Goal: Task Accomplishment & Management: Manage account settings

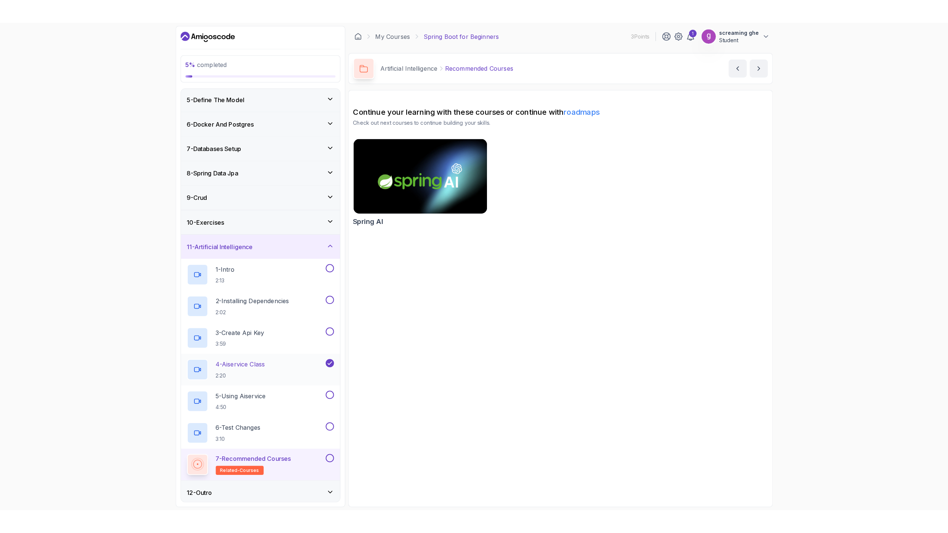
scroll to position [100, 0]
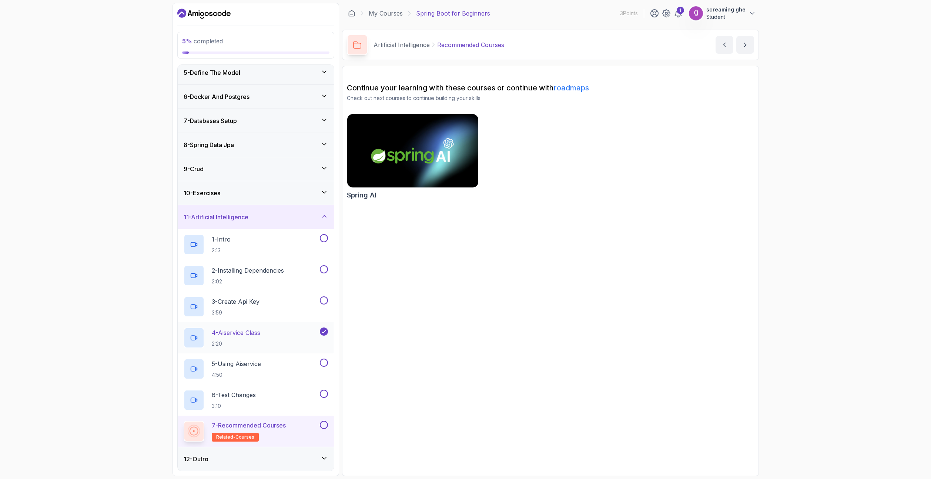
click at [266, 339] on div "4 - Aiservice Class 2:20" at bounding box center [251, 337] width 135 height 21
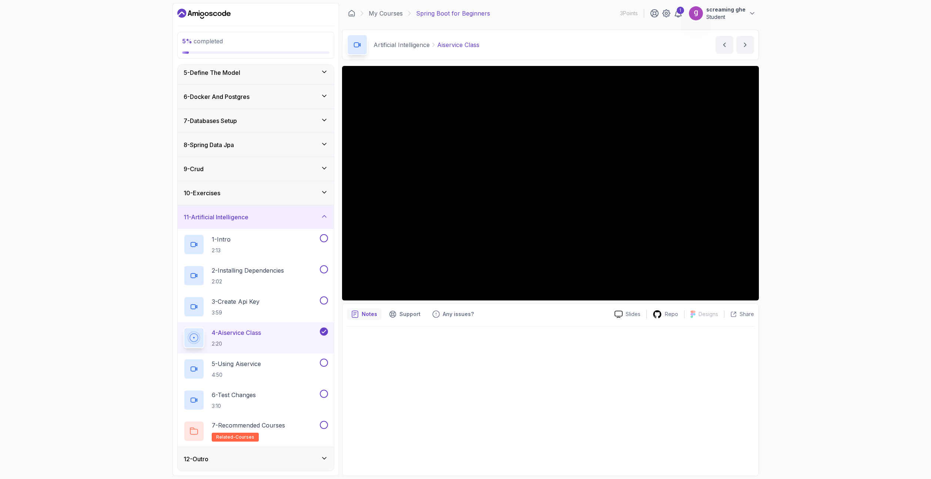
click at [669, 373] on div at bounding box center [550, 398] width 407 height 145
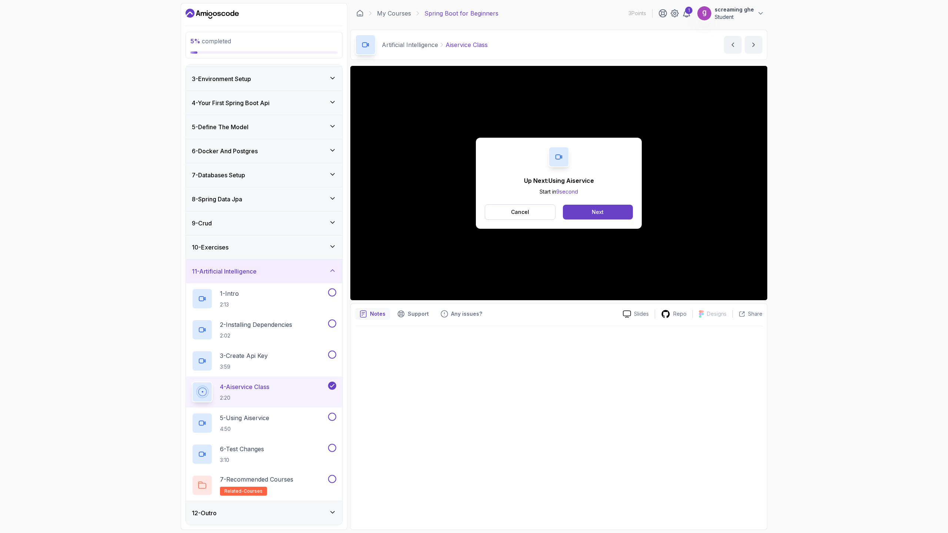
scroll to position [100, 0]
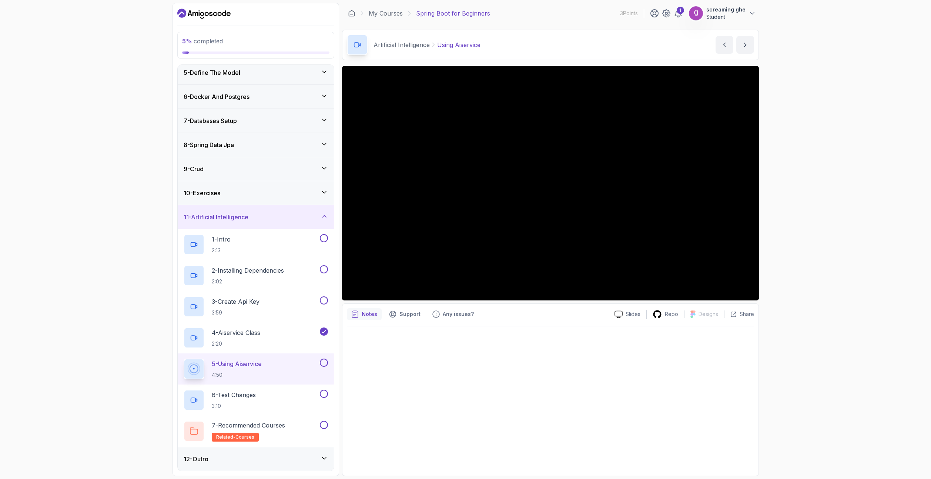
click at [64, 364] on div "5 % completed 1 - Intro 2 - Intro To Spring And Spring Boot 3 - Environment Set…" at bounding box center [465, 239] width 931 height 479
click at [25, 265] on div "5 % completed 1 - Intro 2 - Intro To Spring And Spring Boot 3 - Environment Set…" at bounding box center [465, 239] width 931 height 479
click at [142, 169] on div "5 % completed 1 - Intro 2 - Intro To Spring And Spring Boot 3 - Environment Set…" at bounding box center [465, 239] width 931 height 479
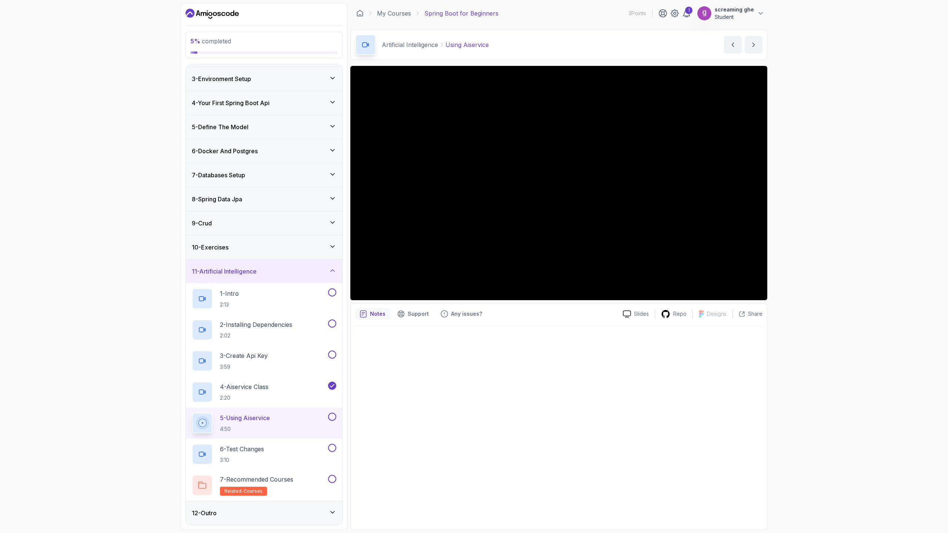
scroll to position [100, 0]
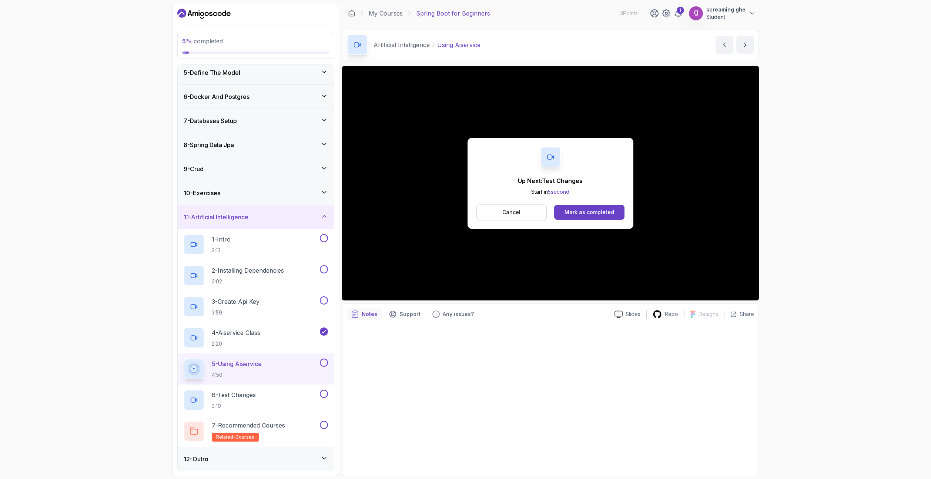
click at [522, 208] on button "Cancel" at bounding box center [511, 212] width 71 height 16
click at [501, 213] on button "Cancel" at bounding box center [511, 212] width 71 height 16
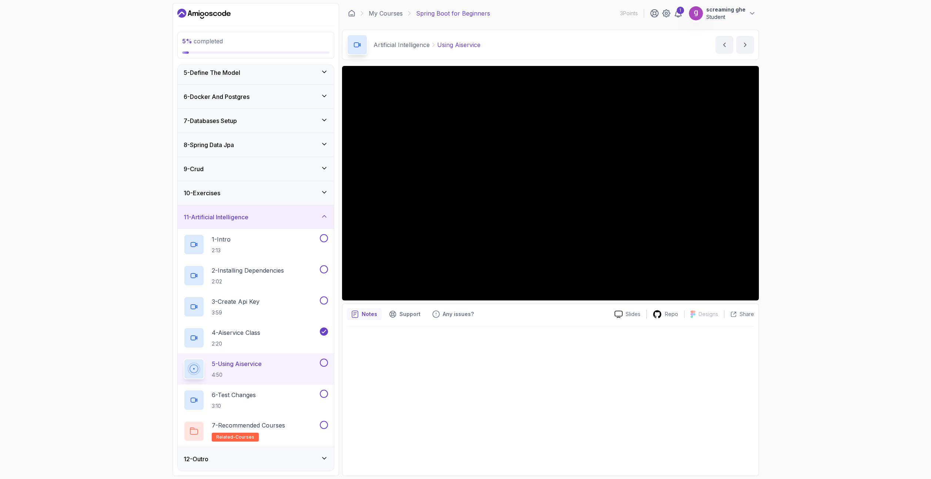
click at [128, 186] on div "5 % completed 1 - Intro 2 - Intro To Spring And Spring Boot 3 - Environment Set…" at bounding box center [465, 239] width 931 height 479
click at [261, 271] on p "2 - Installing Dependencies" at bounding box center [248, 270] width 72 height 9
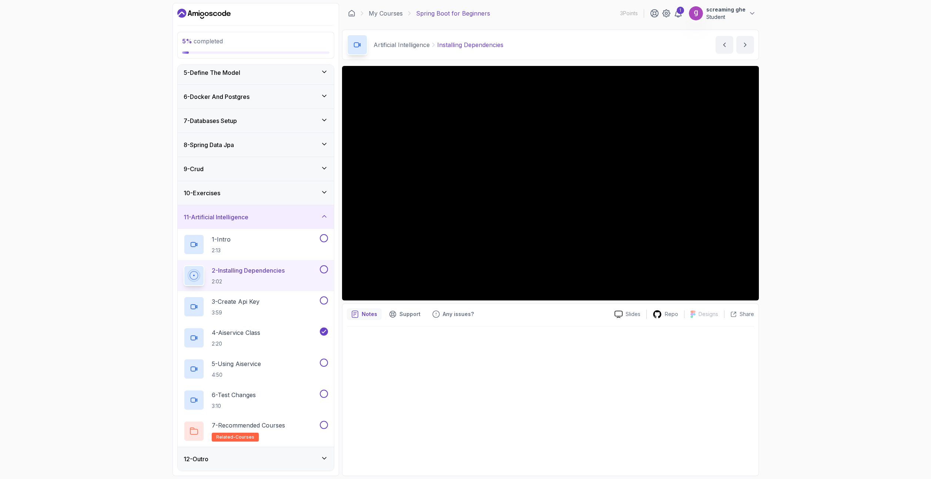
click at [94, 204] on div "5 % completed 1 - Intro 2 - Intro To Spring And Spring Boot 3 - Environment Set…" at bounding box center [465, 239] width 931 height 479
click at [49, 188] on div "5 % completed 1 - Intro 2 - Intro To Spring And Spring Boot 3 - Environment Set…" at bounding box center [465, 239] width 931 height 479
click at [95, 240] on div "5 % completed 1 - Intro 2 - Intro To Spring And Spring Boot 3 - Environment Set…" at bounding box center [465, 239] width 931 height 479
click at [404, 378] on div at bounding box center [550, 398] width 407 height 145
click at [650, 57] on div "Artificial Intelligence Installing Dependencies Installing Dependencies by nels…" at bounding box center [550, 45] width 417 height 30
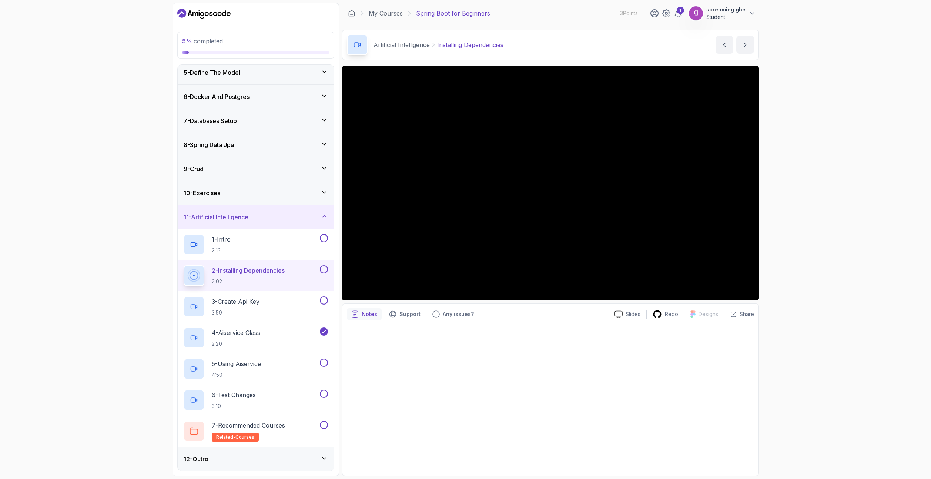
click at [232, 92] on h3 "6 - Docker And Postgres" at bounding box center [217, 96] width 66 height 9
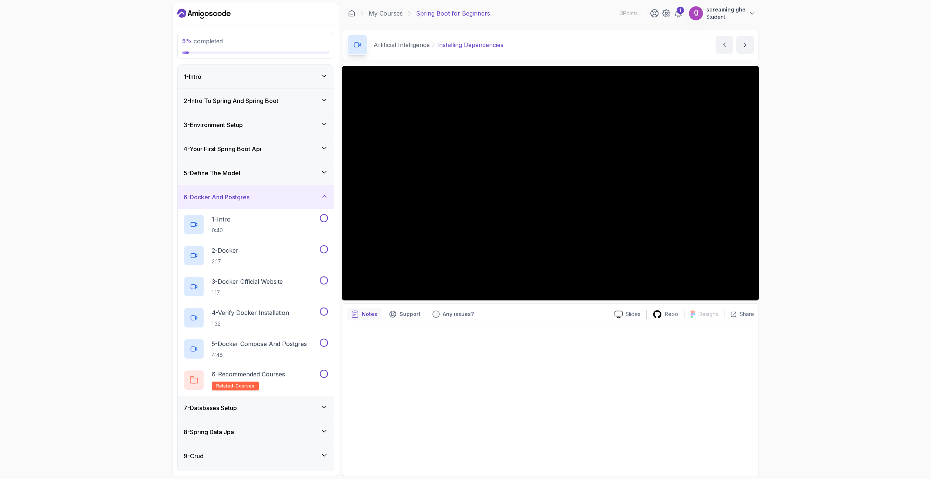
click at [104, 178] on div "5 % completed 1 - Intro 2 - Intro To Spring And Spring Boot 3 - Environment Set…" at bounding box center [465, 239] width 931 height 479
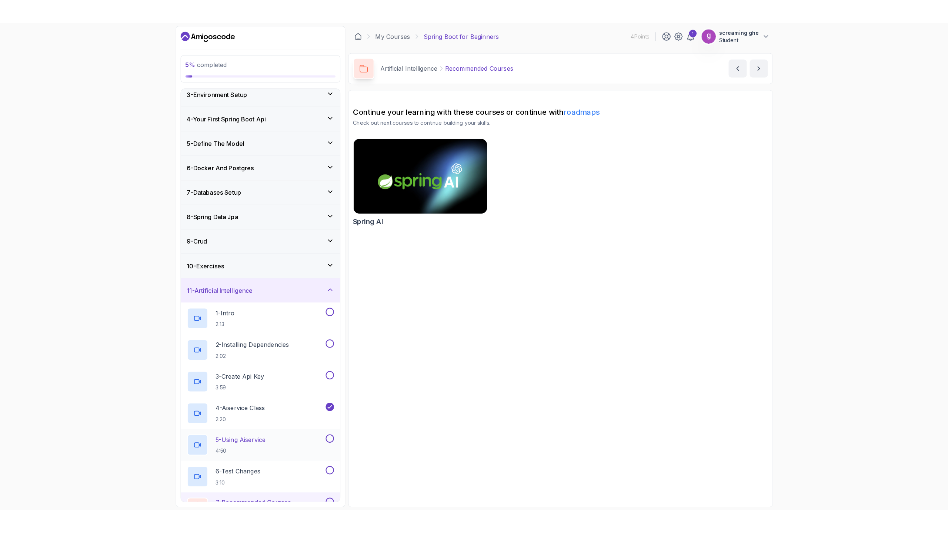
scroll to position [100, 0]
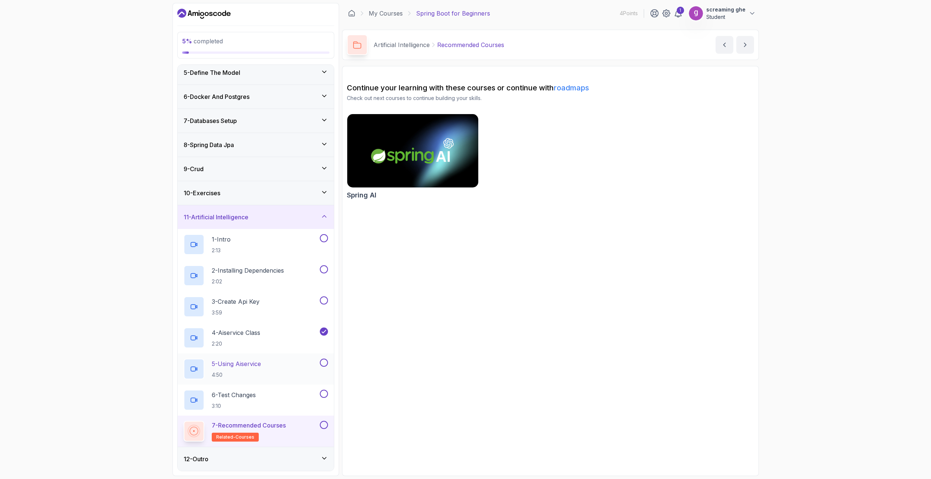
click at [250, 356] on div "5 - Using Aiservice 4:50" at bounding box center [256, 368] width 156 height 31
click at [249, 368] on p "5 - Using Aiservice" at bounding box center [236, 363] width 49 height 9
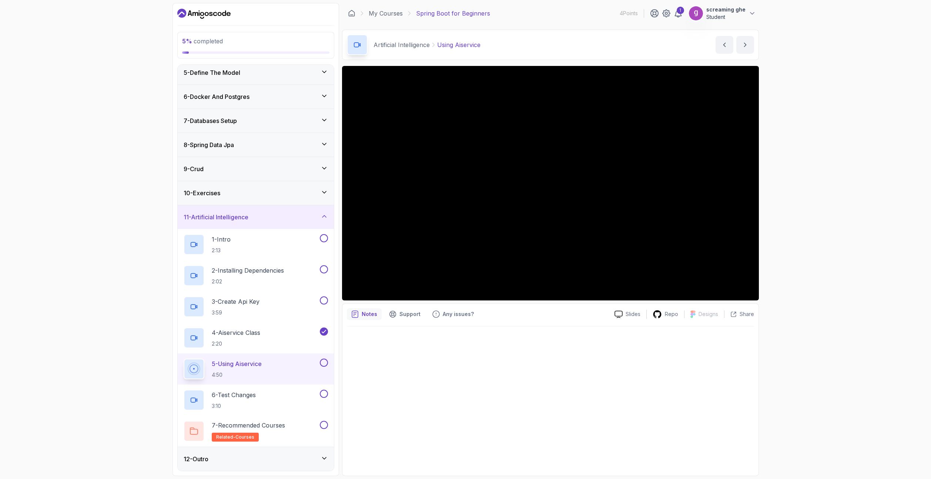
click at [449, 357] on div at bounding box center [550, 398] width 407 height 145
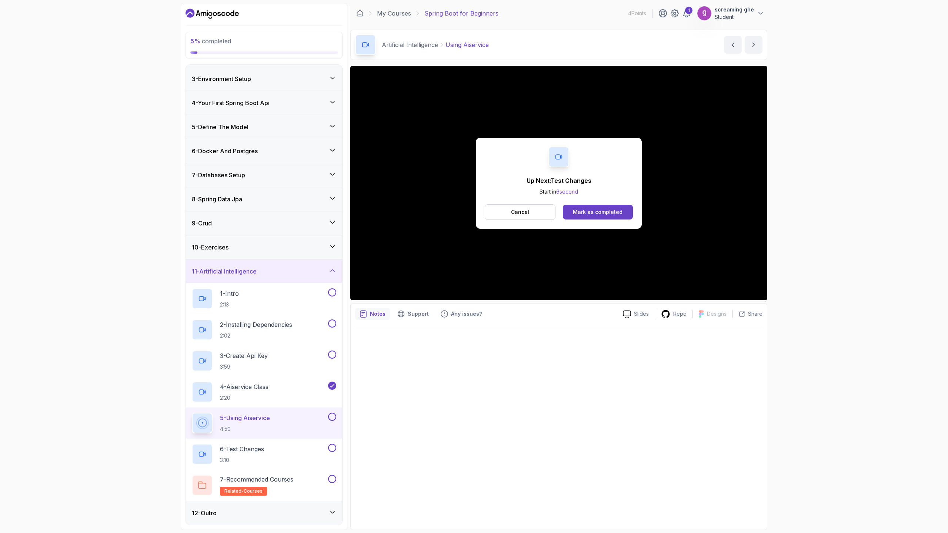
scroll to position [100, 0]
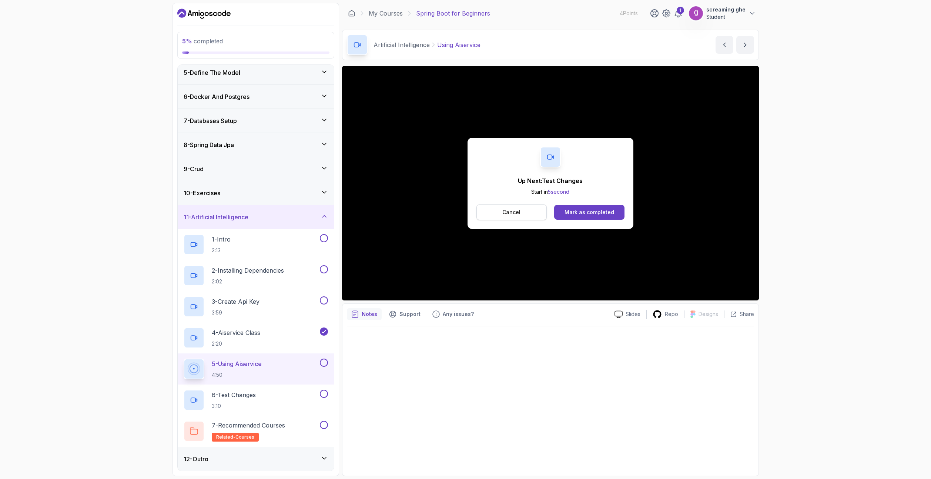
click at [502, 212] on button "Cancel" at bounding box center [511, 212] width 71 height 16
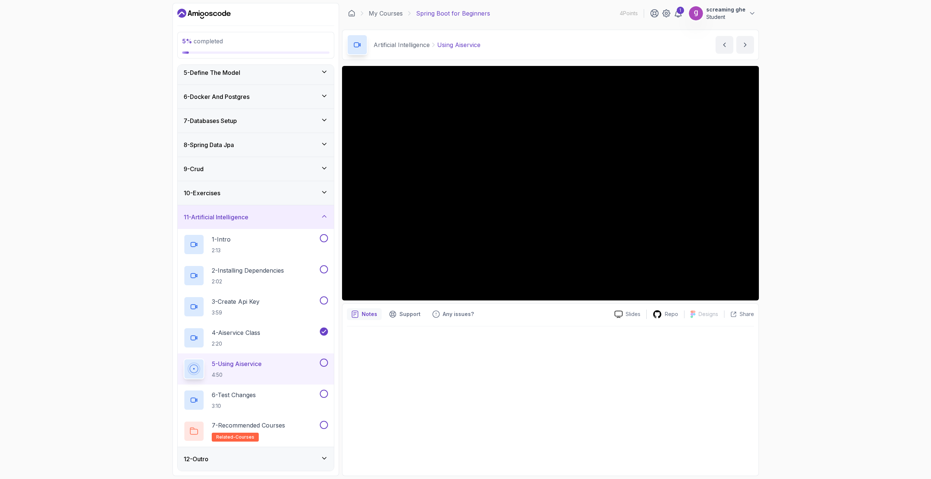
click at [689, 337] on div at bounding box center [550, 398] width 407 height 145
drag, startPoint x: 708, startPoint y: 369, endPoint x: 572, endPoint y: 338, distance: 139.2
click at [707, 369] on div at bounding box center [550, 398] width 407 height 145
click at [36, 441] on div "5 % completed 1 - Intro 2 - Intro To Spring And Spring Boot 3 - Environment Set…" at bounding box center [465, 239] width 931 height 479
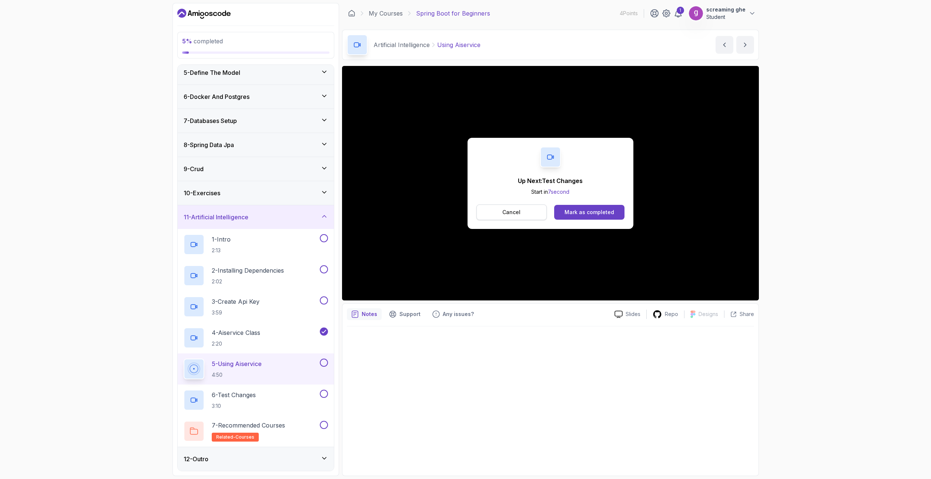
click at [504, 214] on p "Cancel" at bounding box center [511, 211] width 18 height 7
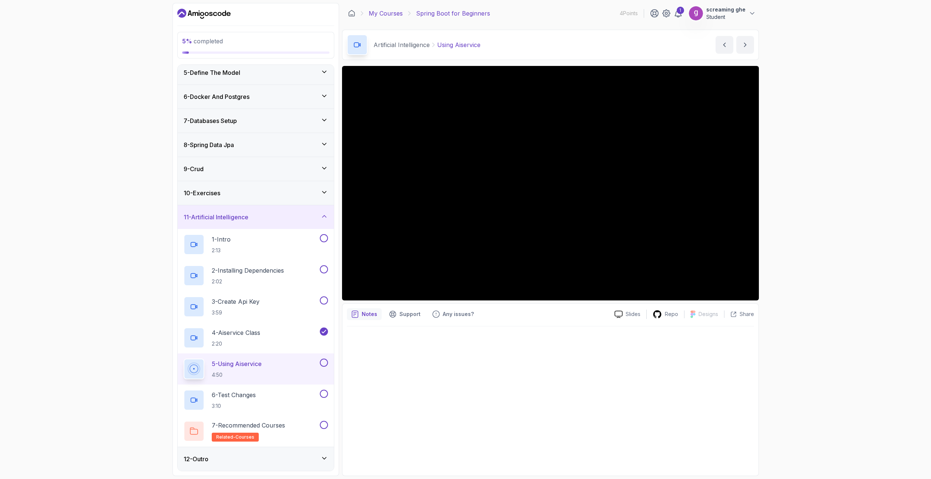
click at [392, 9] on link "My Courses" at bounding box center [386, 13] width 34 height 9
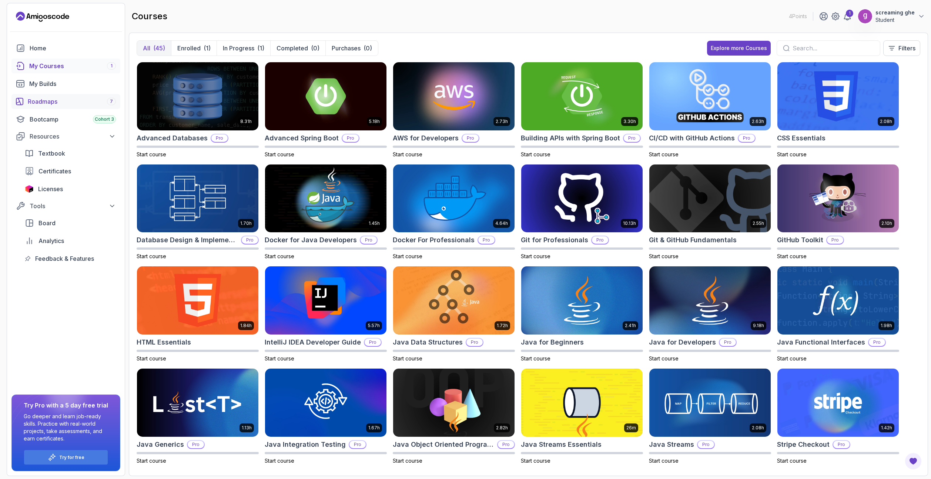
click at [52, 99] on div "Roadmaps 7" at bounding box center [72, 101] width 88 height 9
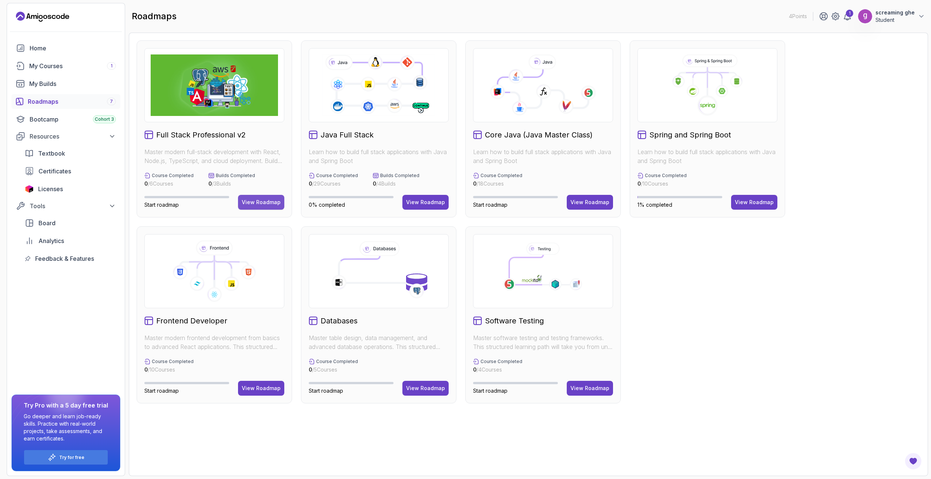
click at [275, 204] on div "View Roadmap" at bounding box center [261, 201] width 39 height 7
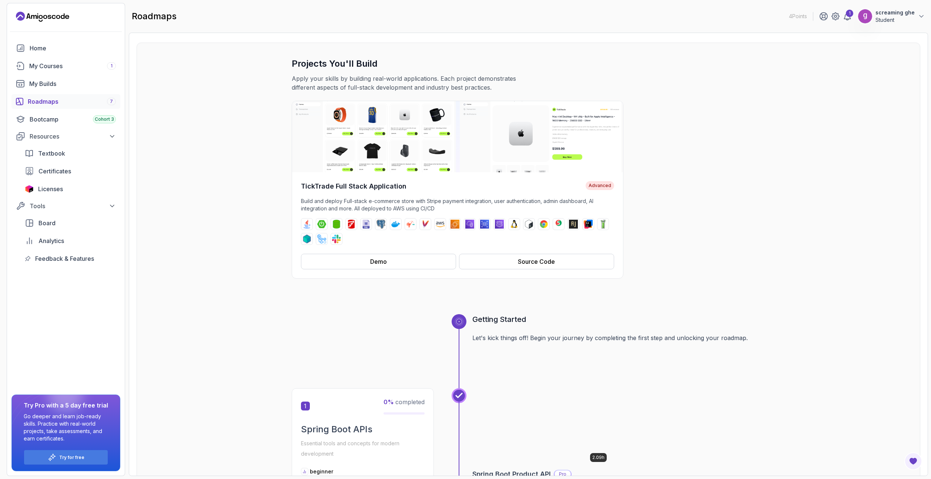
scroll to position [37, 0]
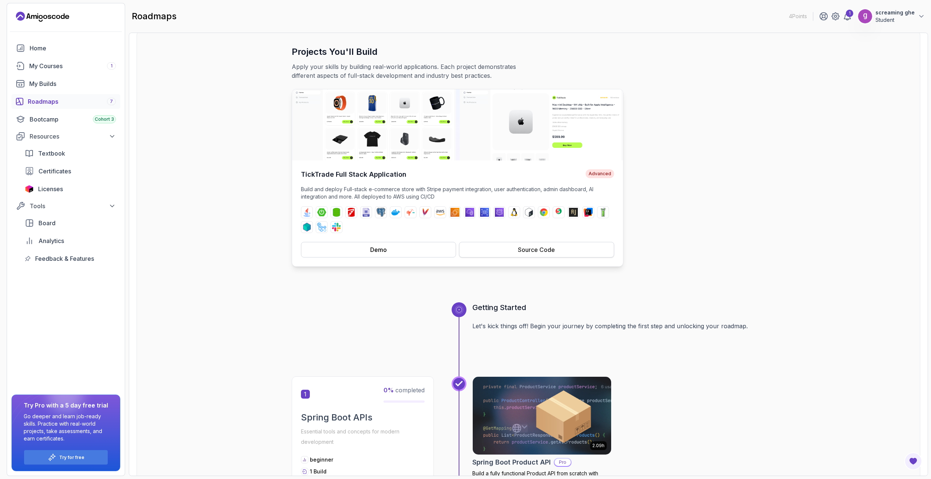
click at [536, 245] on div "Source Code" at bounding box center [536, 249] width 37 height 9
click at [377, 252] on div "Demo" at bounding box center [378, 249] width 17 height 9
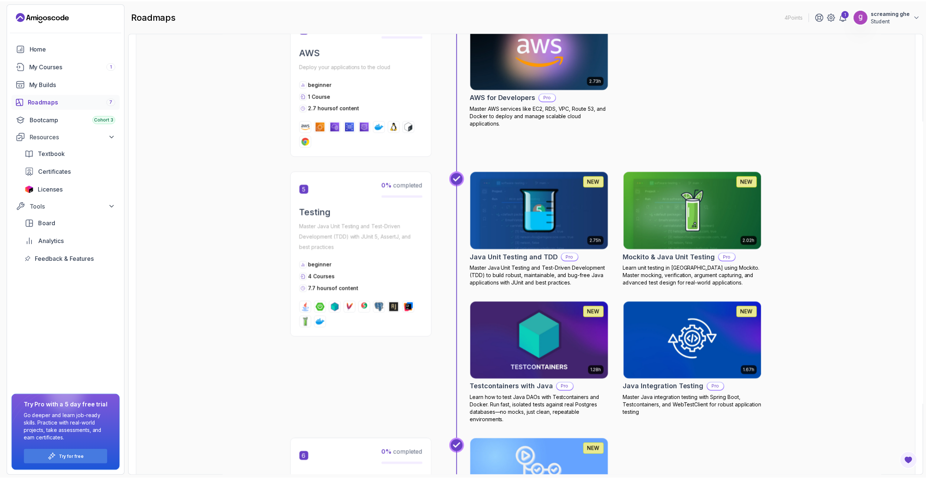
scroll to position [963, 0]
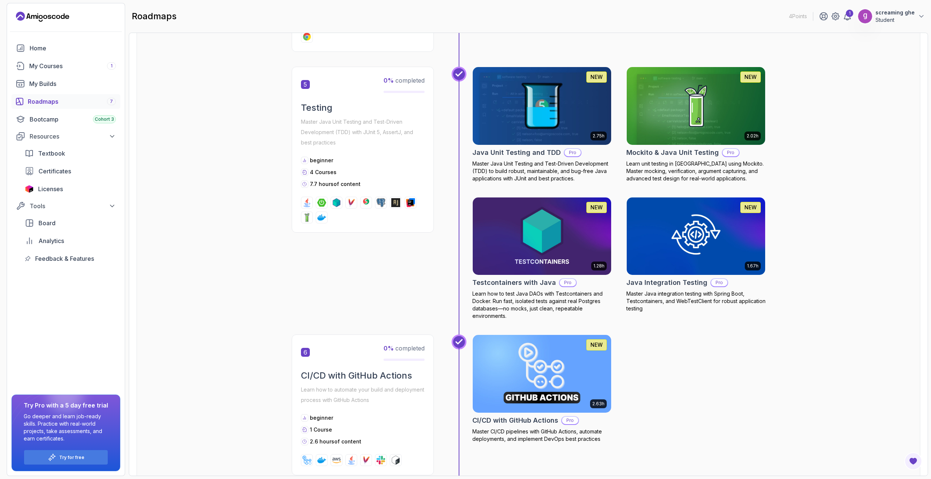
click at [544, 122] on img at bounding box center [541, 105] width 145 height 81
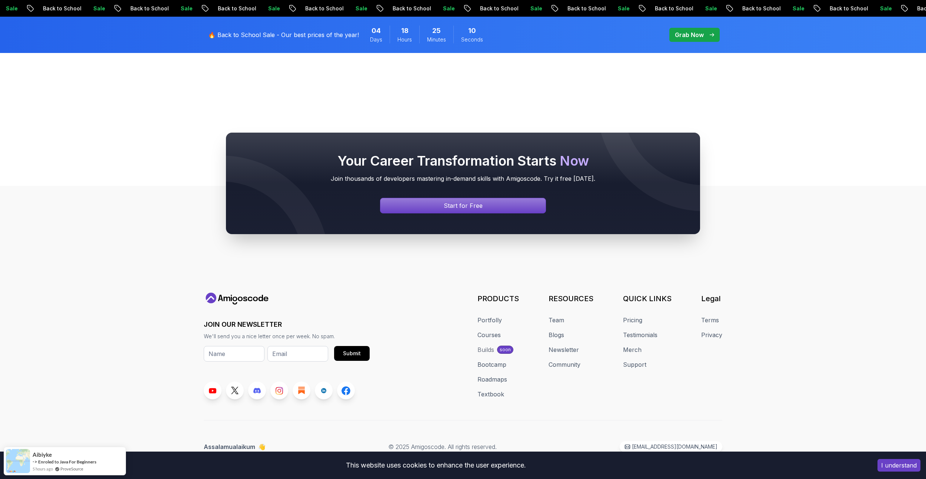
scroll to position [441, 0]
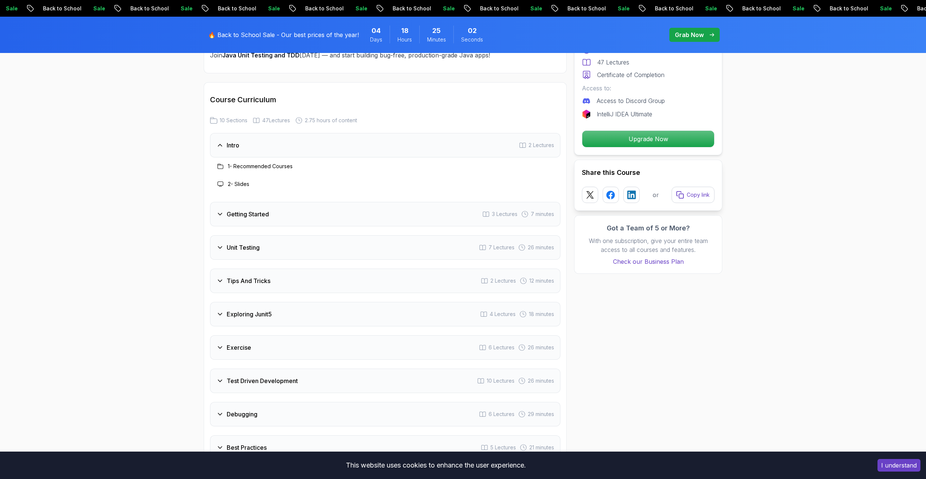
scroll to position [963, 0]
click at [422, 201] on div "Getting Started 3 Lectures 7 minutes" at bounding box center [385, 213] width 350 height 24
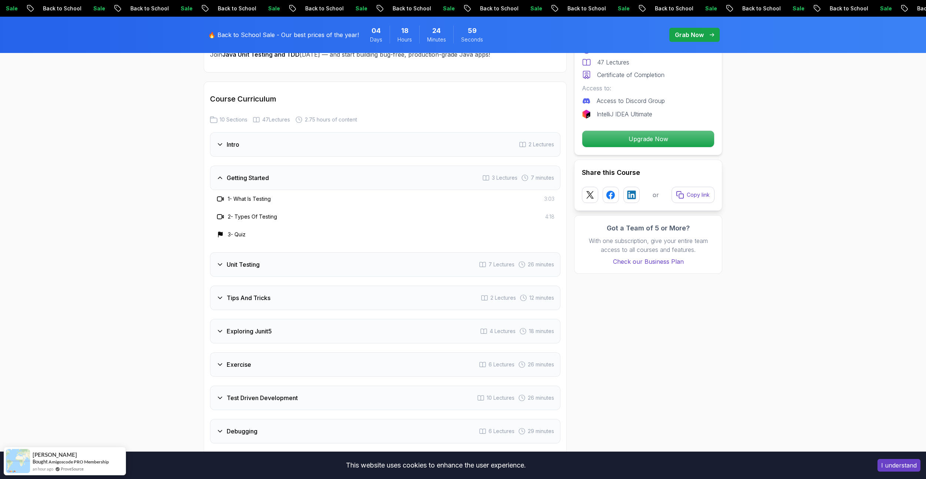
click at [333, 252] on div "Unit Testing 7 Lectures 26 minutes" at bounding box center [385, 264] width 350 height 24
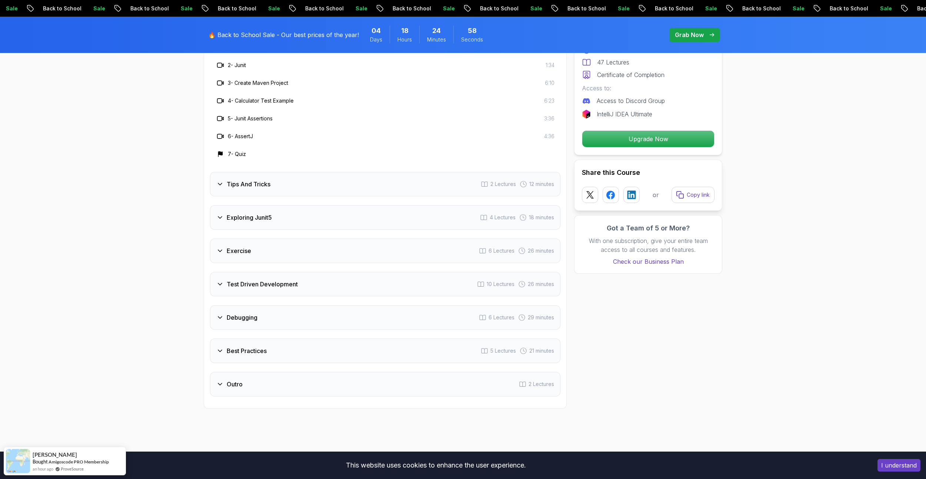
scroll to position [1148, 0]
click at [360, 171] on div "Tips And Tricks 2 Lectures 12 minutes" at bounding box center [385, 183] width 350 height 24
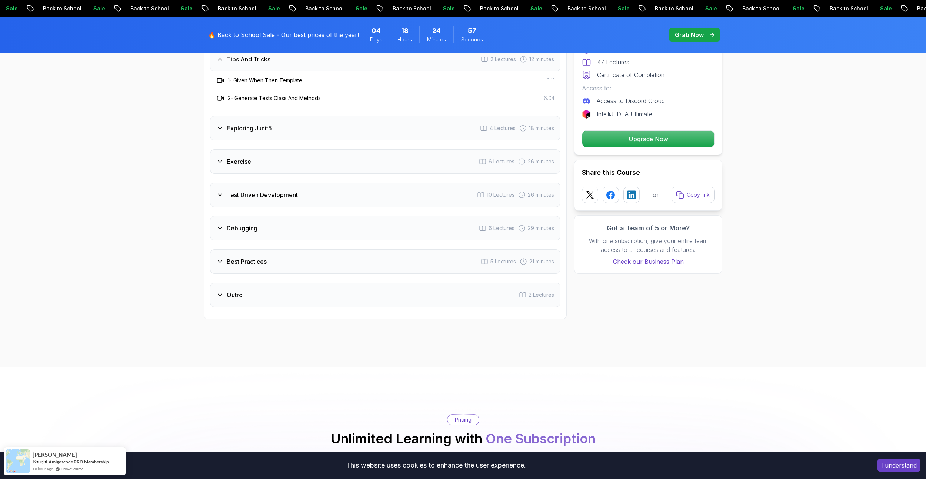
click at [353, 183] on div "Test Driven Development 10 Lectures 26 minutes" at bounding box center [385, 195] width 350 height 24
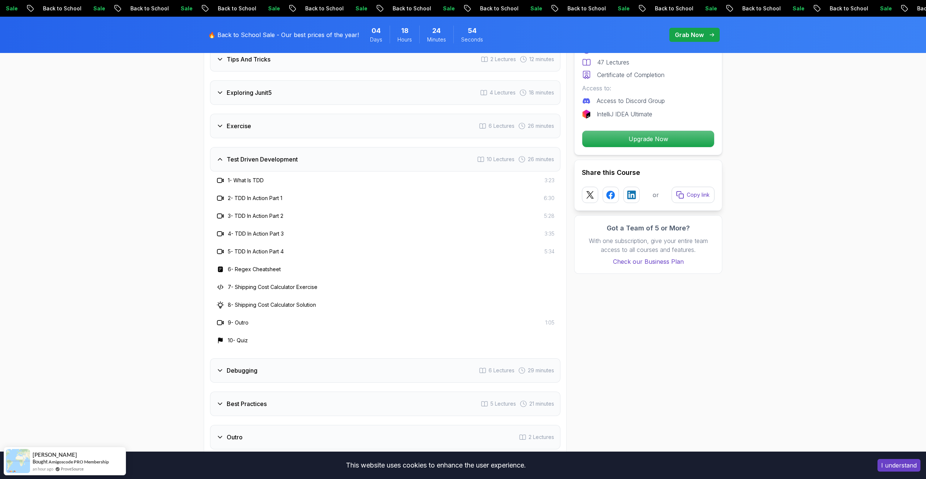
click at [332, 147] on div "Test Driven Development 10 Lectures 26 minutes" at bounding box center [385, 159] width 350 height 24
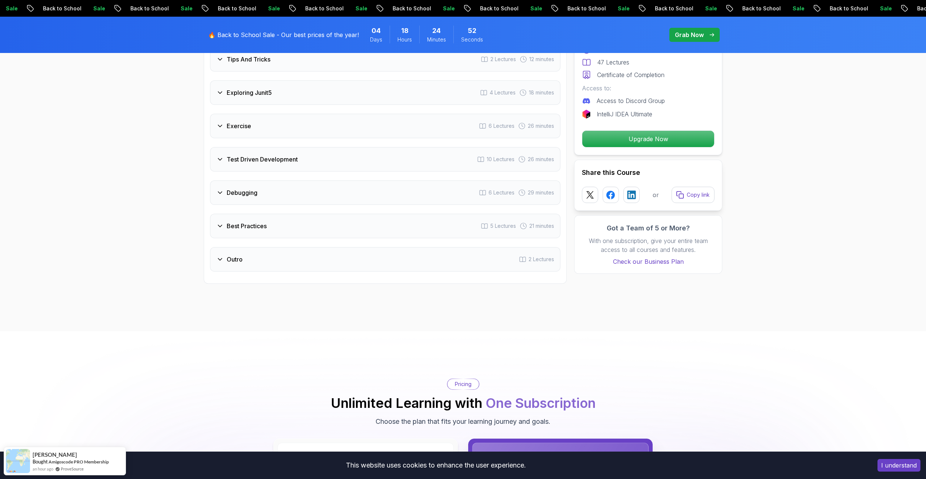
click at [331, 214] on div "Best Practices 5 Lectures 21 minutes" at bounding box center [385, 226] width 350 height 24
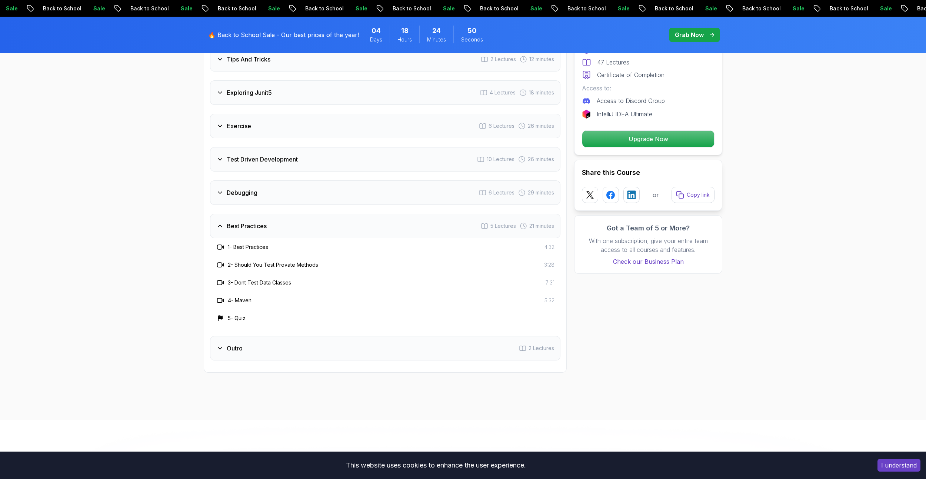
click at [331, 214] on div "Best Practices 5 Lectures 21 minutes" at bounding box center [385, 226] width 350 height 24
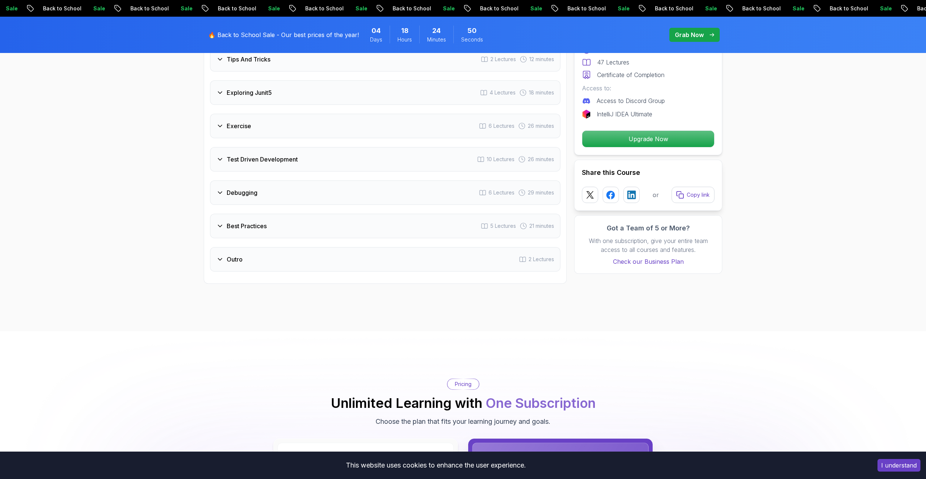
click at [314, 247] on div "Outro 2 Lectures" at bounding box center [385, 259] width 350 height 24
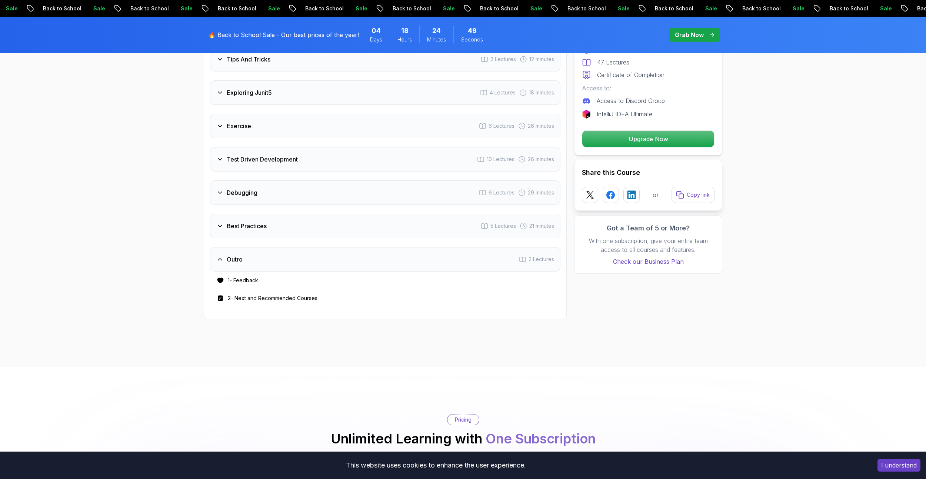
click at [314, 247] on div "Outro 2 Lectures" at bounding box center [385, 259] width 350 height 24
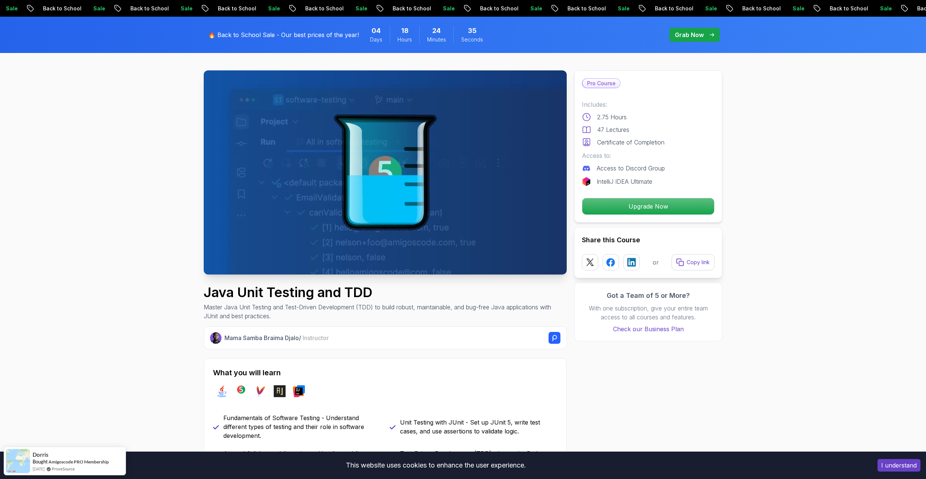
scroll to position [0, 0]
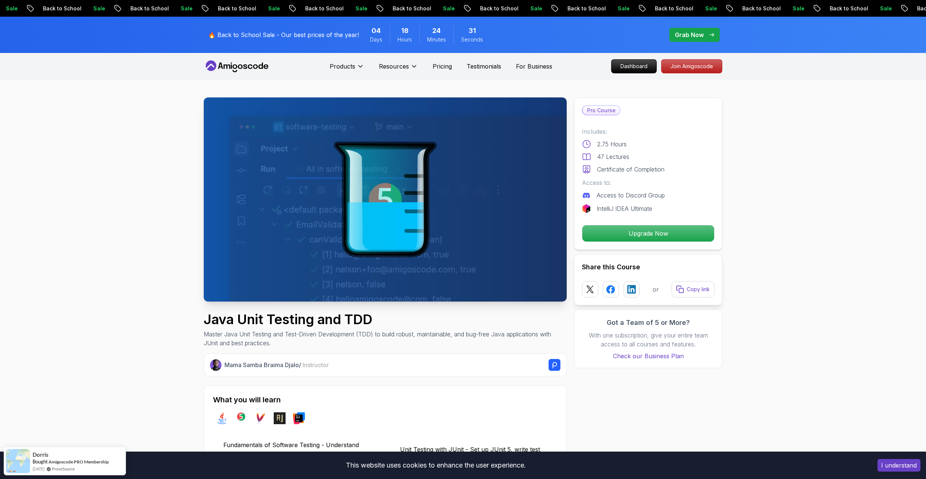
click at [694, 34] on p "Grab Now" at bounding box center [689, 34] width 29 height 9
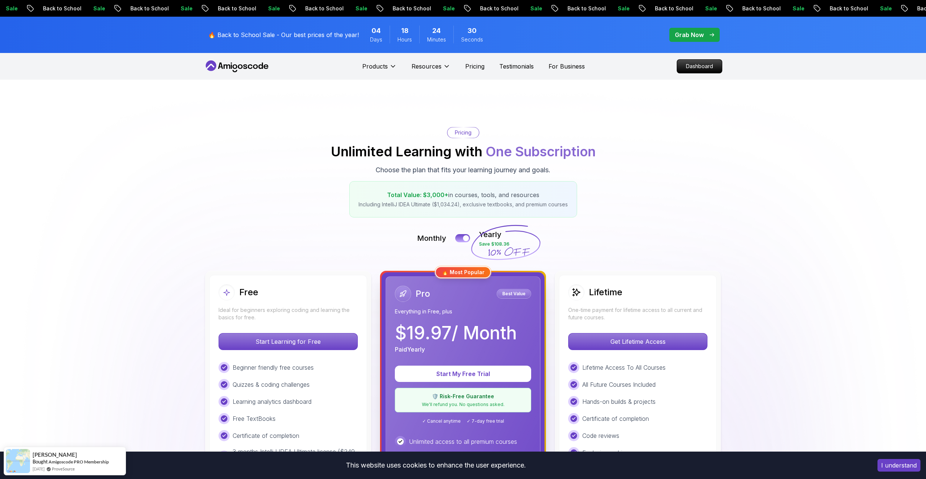
scroll to position [50, 0]
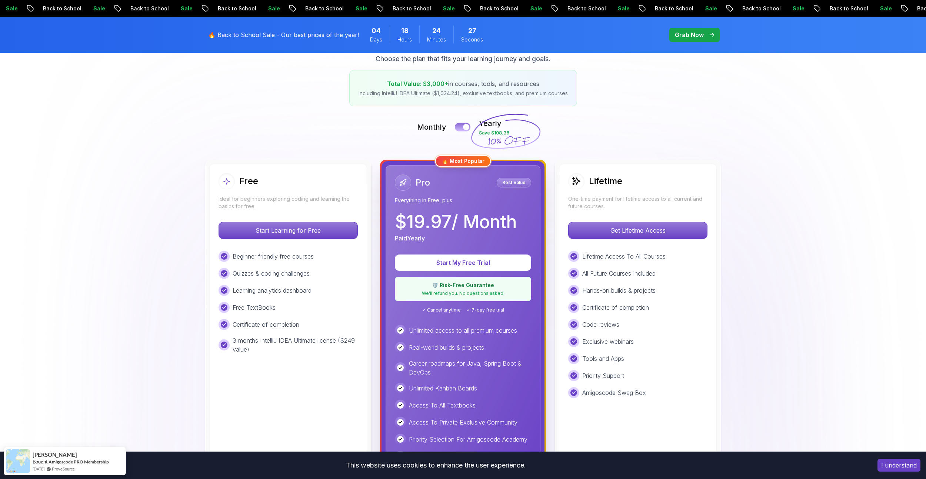
click at [459, 127] on button at bounding box center [463, 127] width 16 height 9
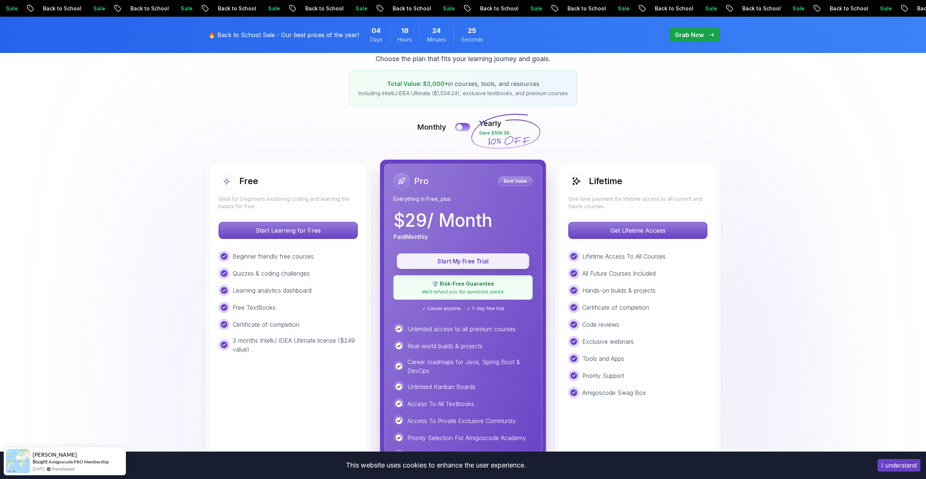
click at [476, 257] on p "Start My Free Trial" at bounding box center [463, 261] width 116 height 9
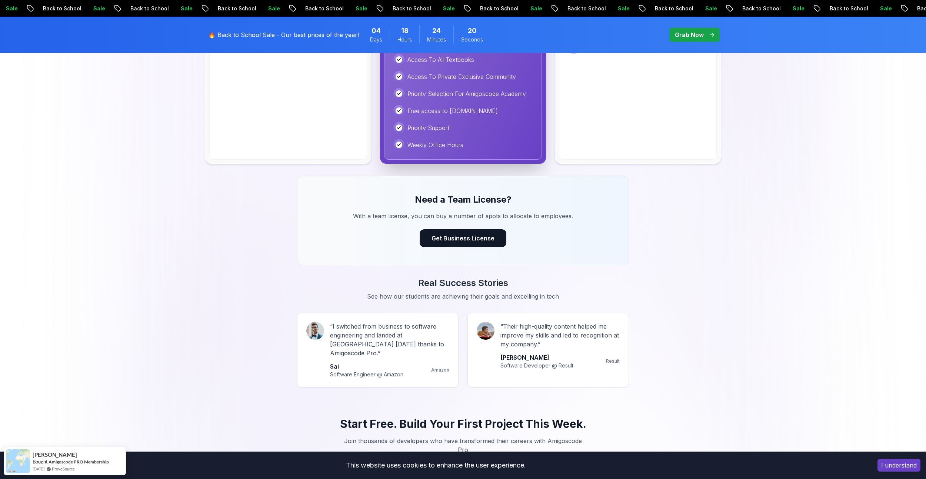
scroll to position [333, 0]
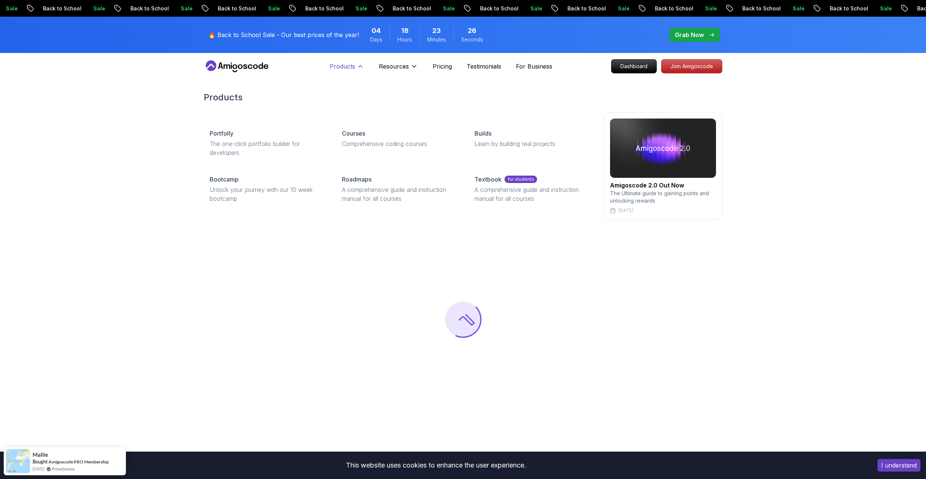
click at [358, 70] on button "Products" at bounding box center [346, 69] width 34 height 15
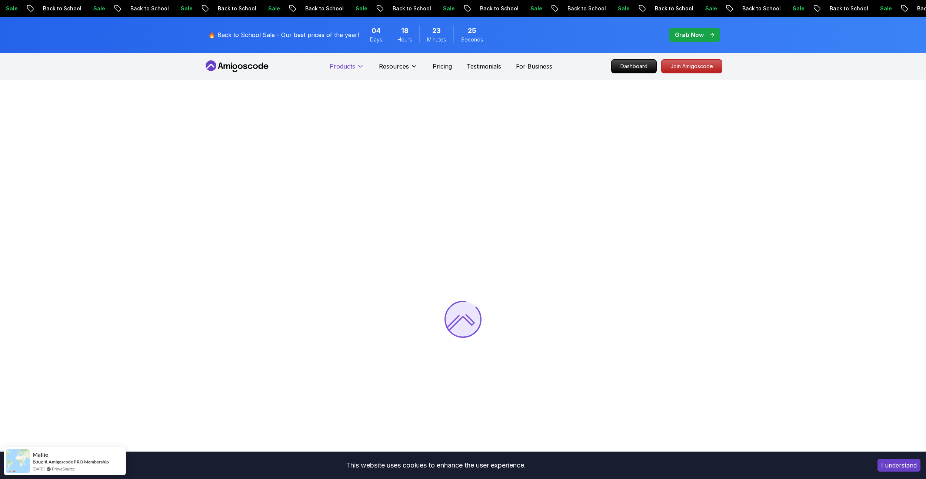
click at [357, 64] on icon at bounding box center [360, 66] width 7 height 7
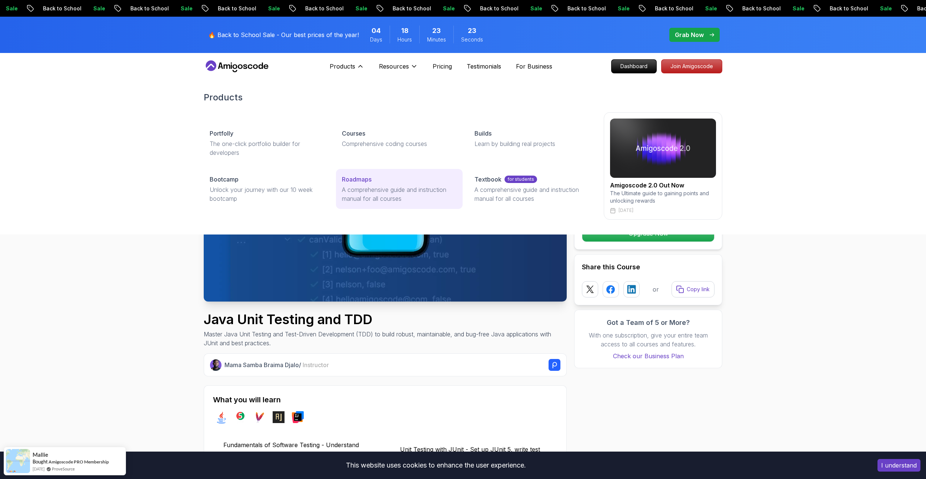
click at [401, 193] on p "A comprehensive guide and instruction manual for all courses" at bounding box center [399, 194] width 114 height 18
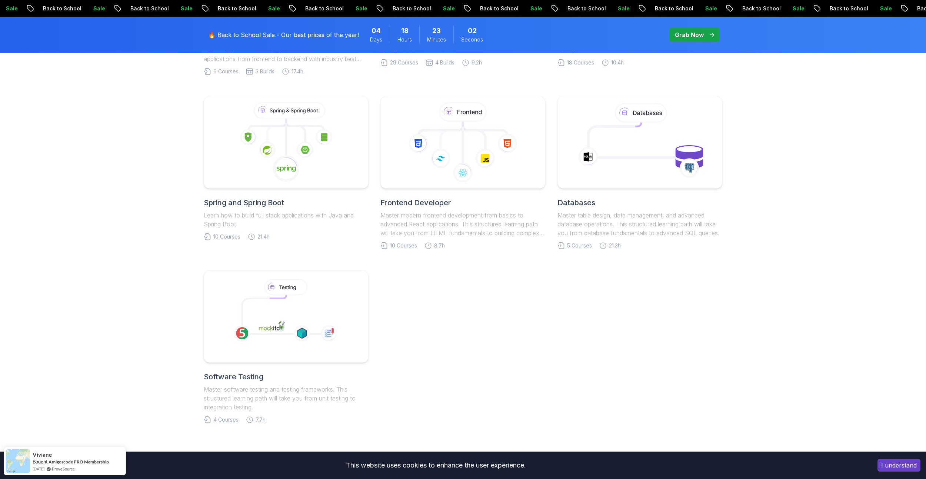
scroll to position [111, 0]
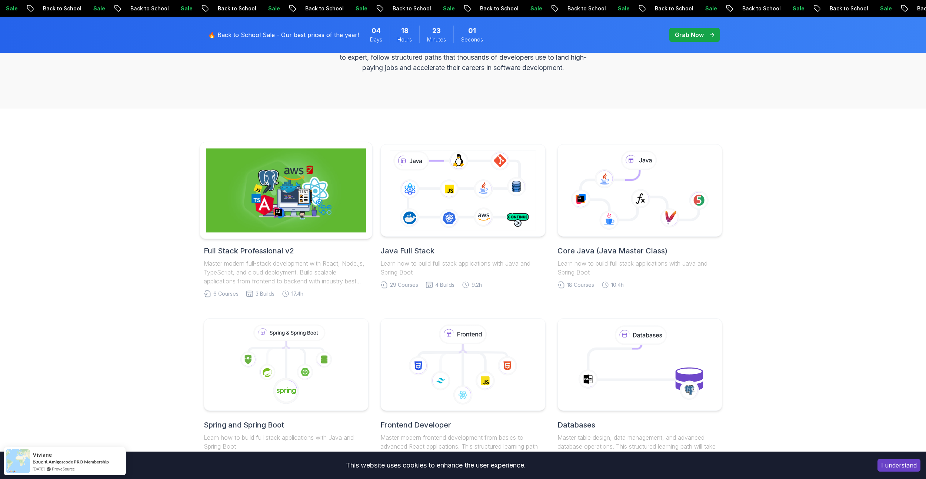
click at [275, 178] on img at bounding box center [286, 190] width 160 height 84
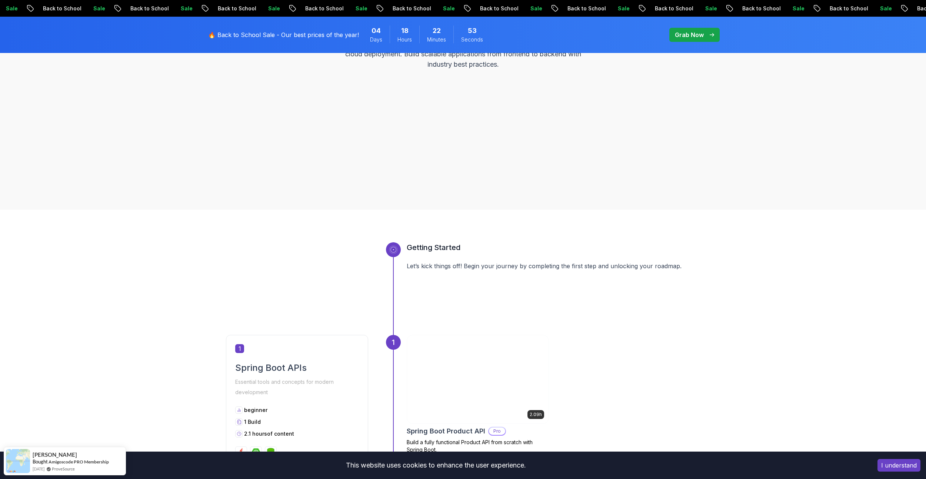
scroll to position [111, 0]
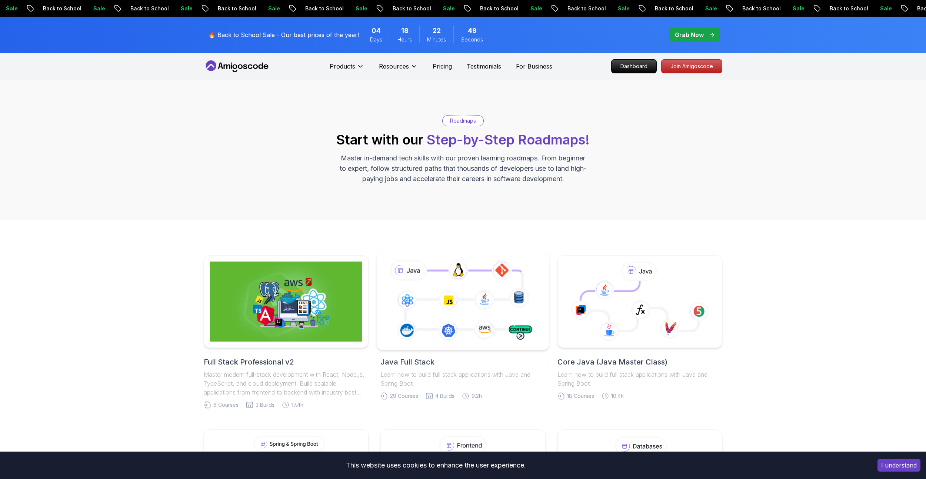
click at [449, 295] on icon at bounding box center [462, 301] width 157 height 87
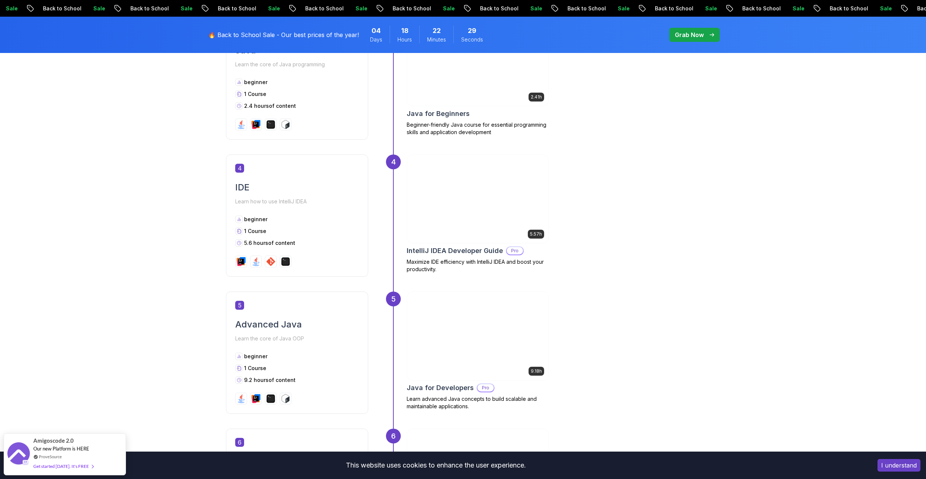
scroll to position [740, 0]
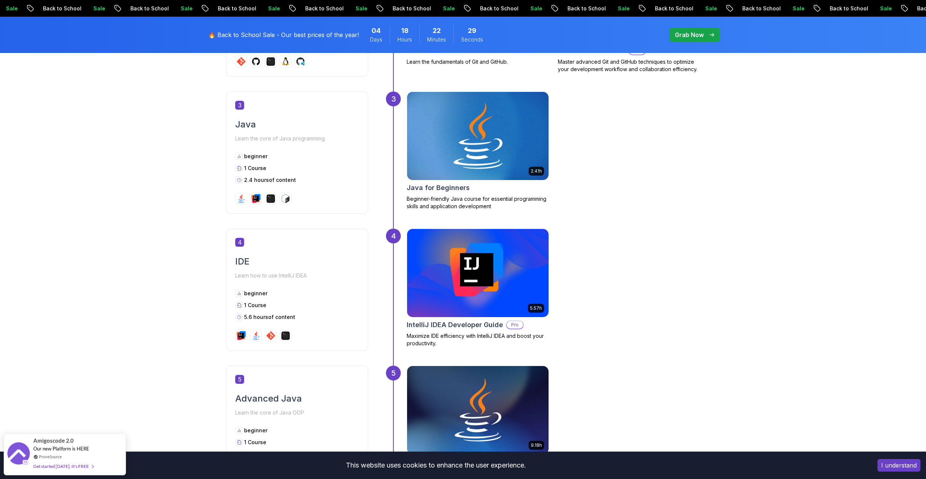
drag, startPoint x: 401, startPoint y: 210, endPoint x: 482, endPoint y: 134, distance: 111.1
click at [482, 134] on img at bounding box center [477, 136] width 148 height 93
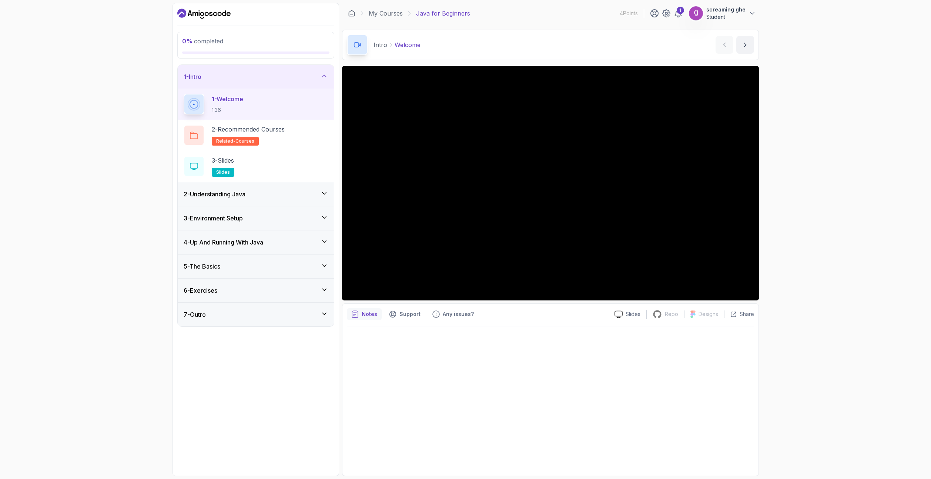
click at [277, 202] on div "2 - Understanding Java" at bounding box center [256, 194] width 156 height 24
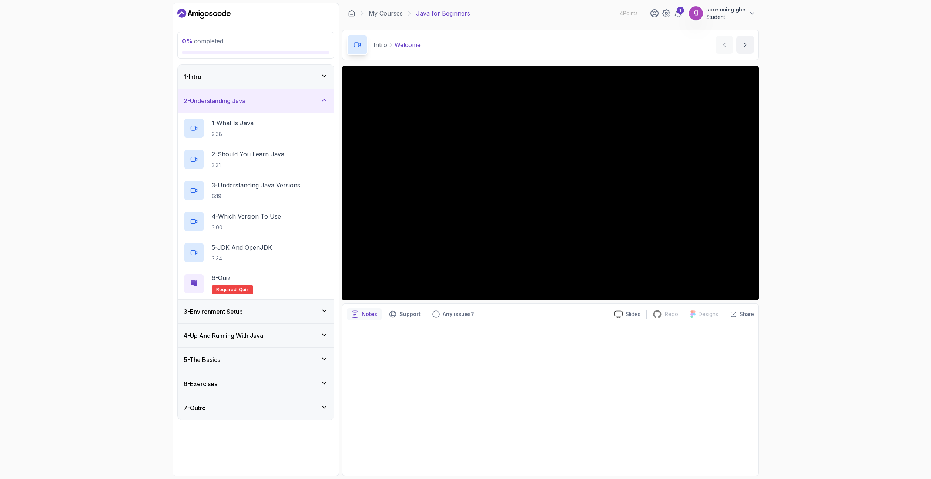
click at [258, 310] on div "3 - Environment Setup" at bounding box center [256, 311] width 144 height 9
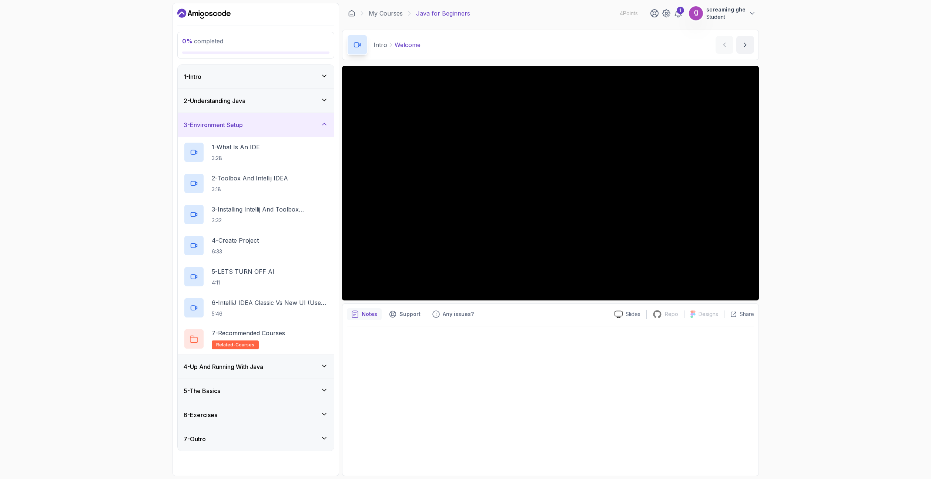
click at [258, 364] on h3 "4 - Up And Running With Java" at bounding box center [224, 366] width 80 height 9
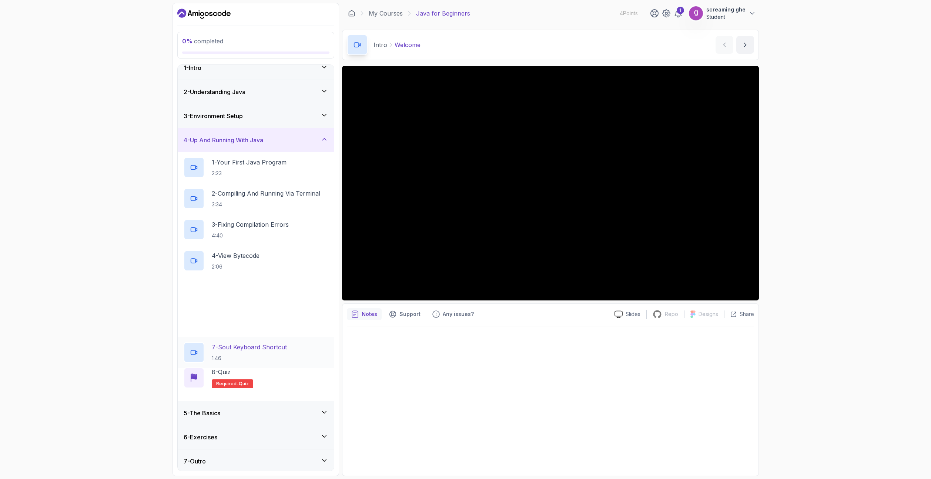
scroll to position [11, 0]
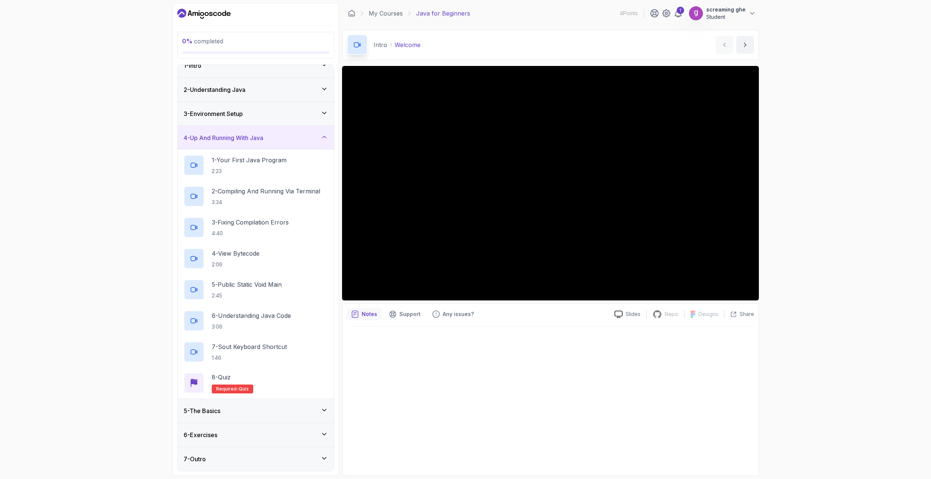
click at [263, 402] on div "5 - The Basics" at bounding box center [256, 411] width 156 height 24
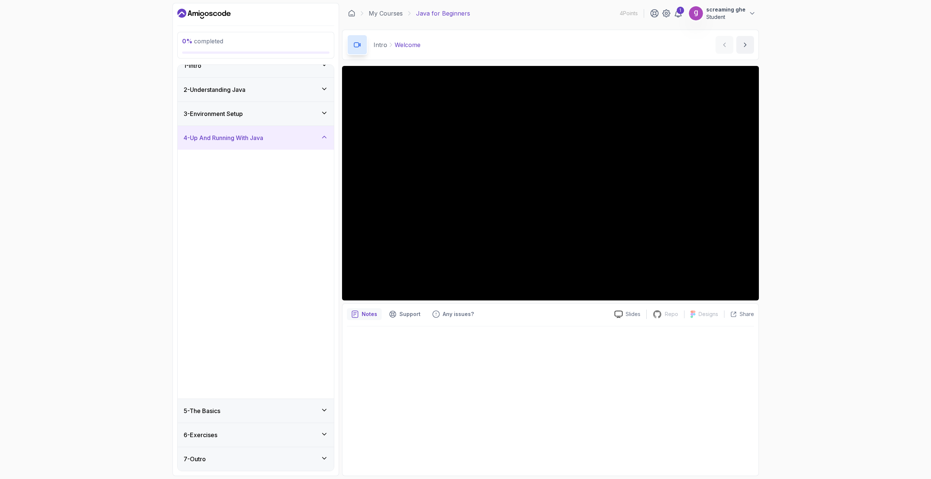
scroll to position [0, 0]
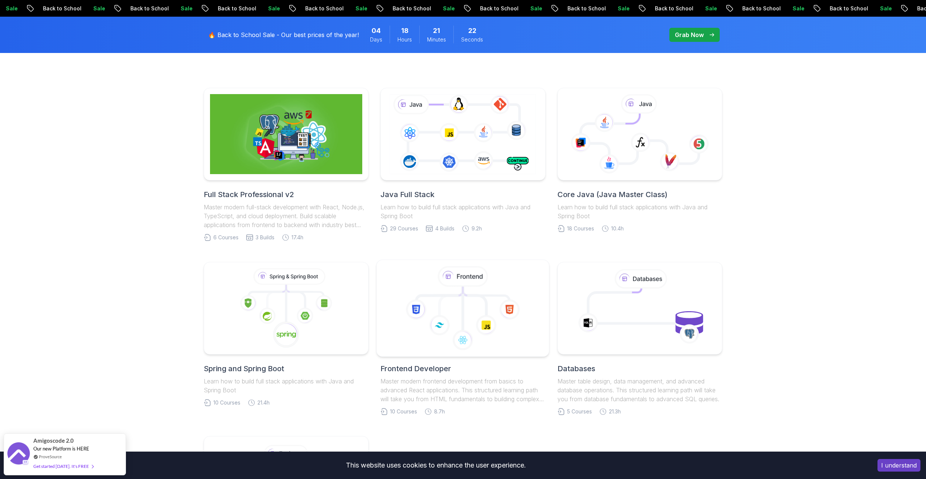
scroll to position [185, 0]
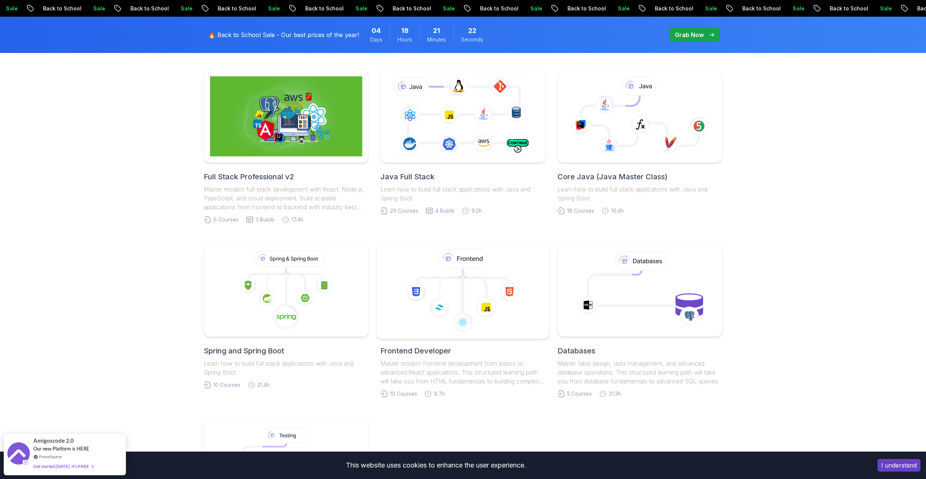
click at [439, 291] on icon at bounding box center [450, 285] width 23 height 25
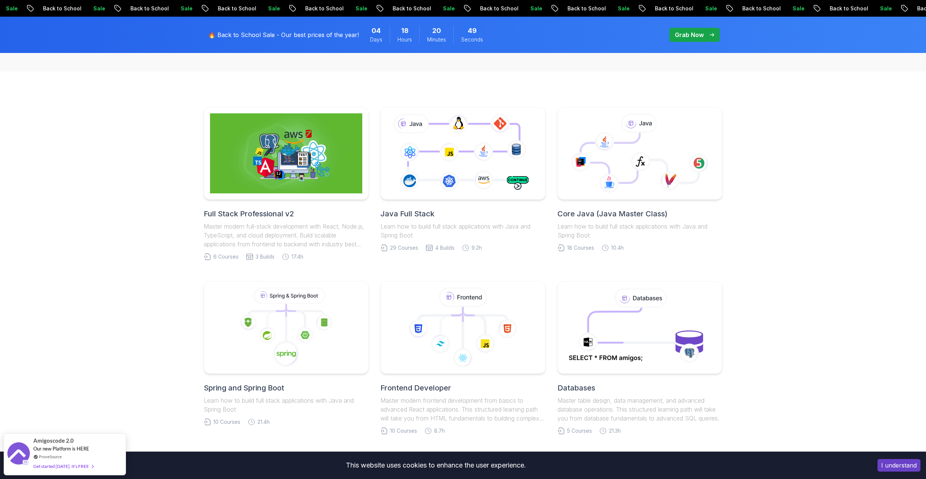
scroll to position [222, 0]
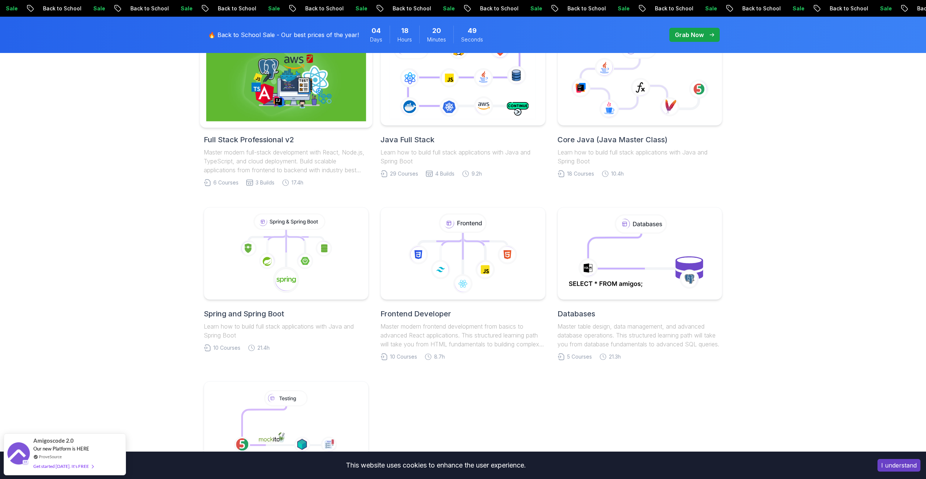
click at [261, 64] on img at bounding box center [286, 79] width 160 height 84
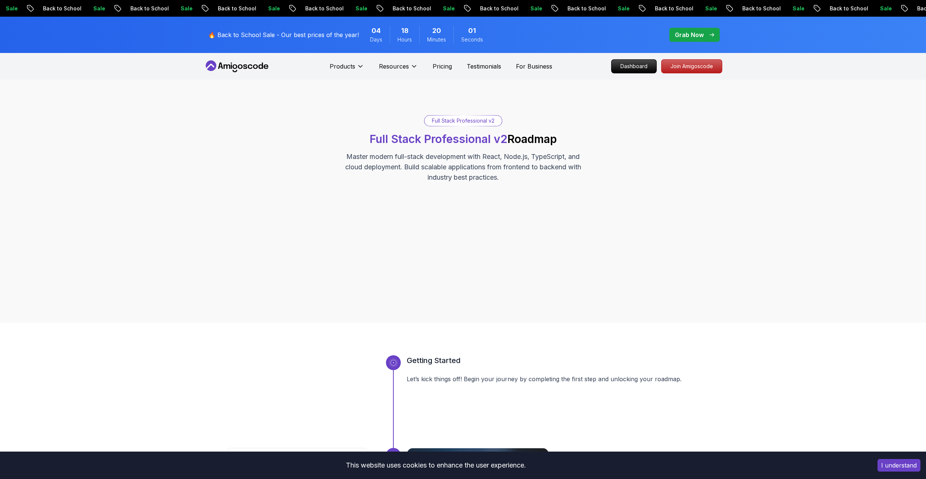
click at [243, 65] on icon at bounding box center [237, 66] width 67 height 12
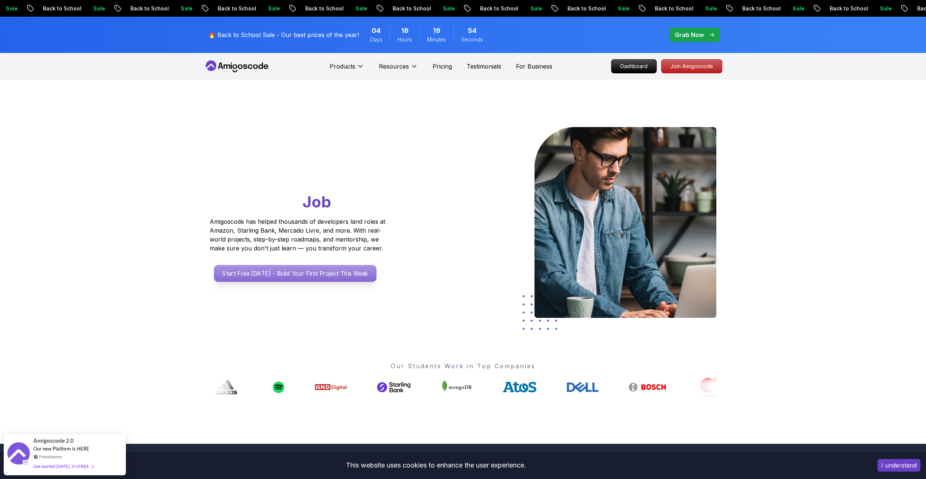
click at [350, 276] on p "Start Free [DATE] - Build Your First Project This Week" at bounding box center [295, 273] width 163 height 17
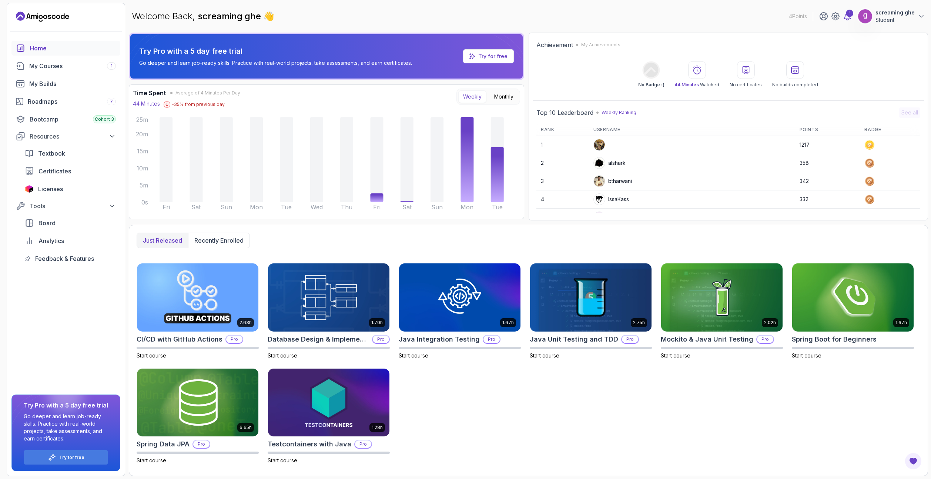
click at [850, 17] on icon at bounding box center [847, 16] width 9 height 9
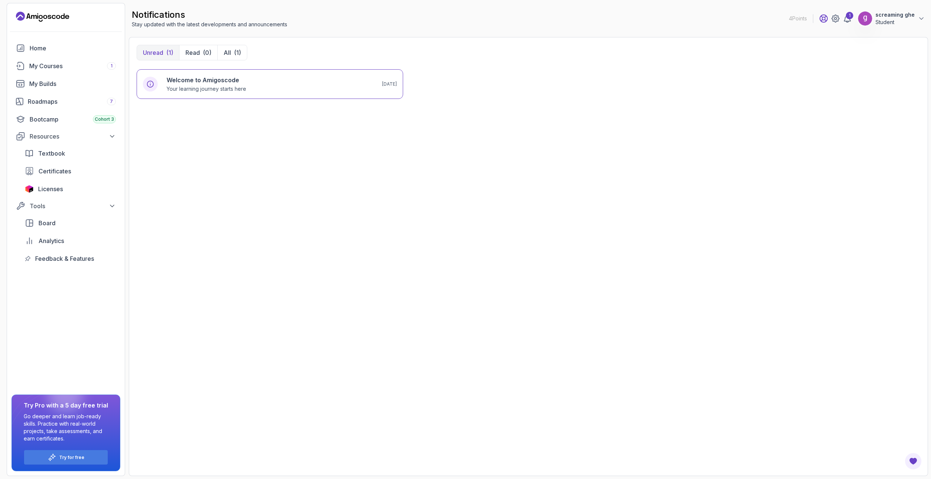
click at [828, 17] on icon at bounding box center [823, 18] width 9 height 9
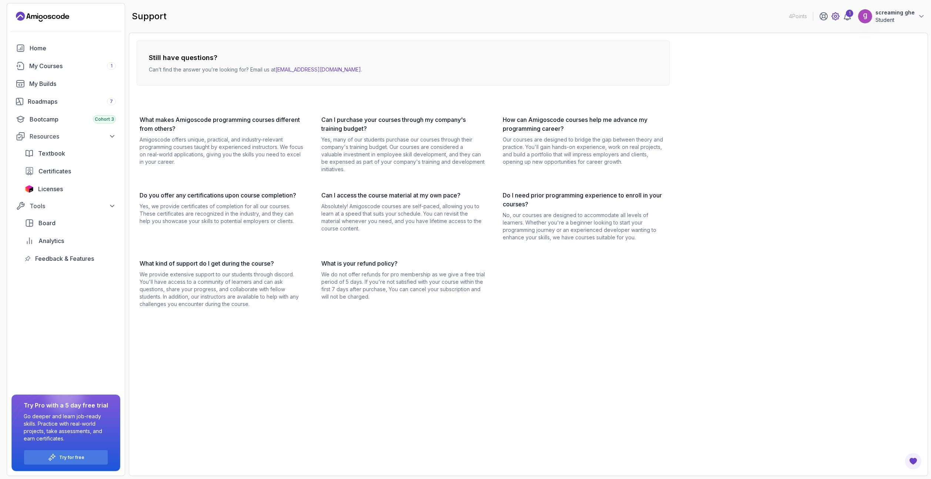
click at [837, 19] on icon at bounding box center [835, 16] width 7 height 7
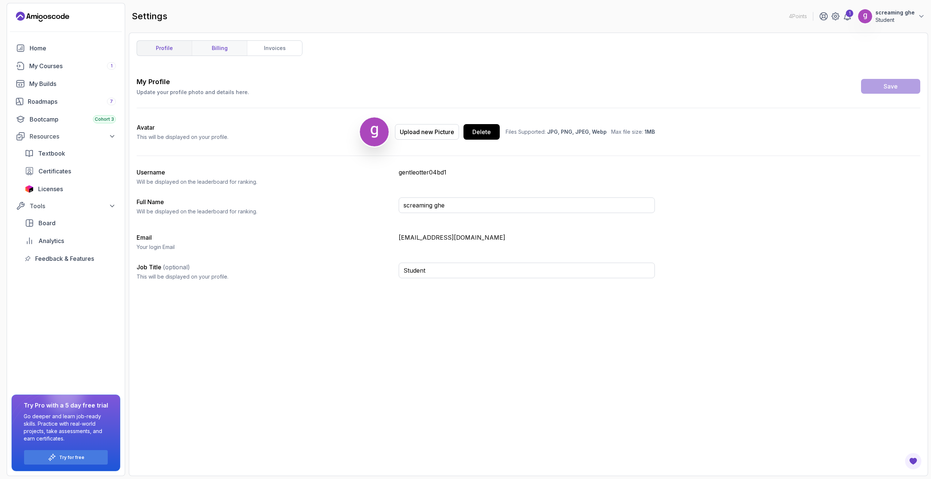
click at [238, 46] on link "billing" at bounding box center [219, 48] width 55 height 15
click at [274, 50] on link "invoices" at bounding box center [274, 48] width 55 height 15
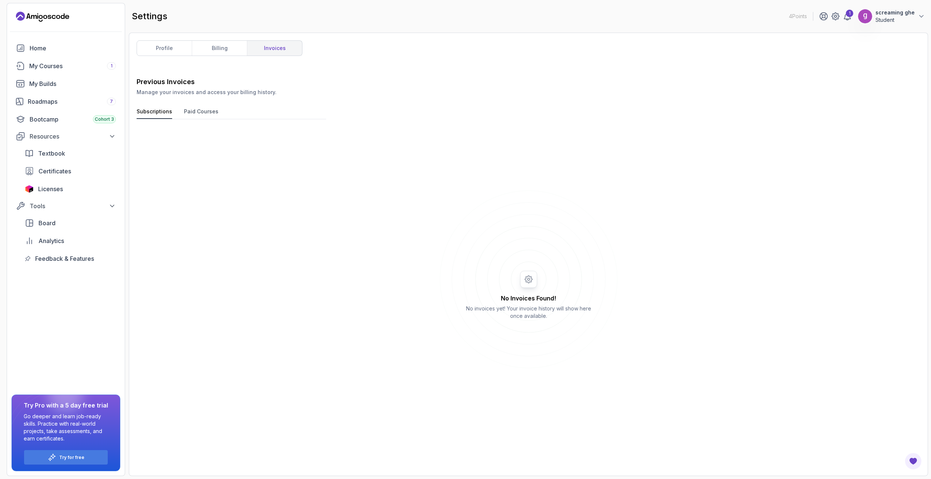
click at [196, 114] on button "Paid Courses" at bounding box center [201, 113] width 34 height 11
click at [161, 111] on button "Subscriptions" at bounding box center [155, 113] width 36 height 11
click at [108, 206] on div "Tools" at bounding box center [73, 205] width 86 height 9
click at [111, 139] on icon at bounding box center [111, 136] width 7 height 7
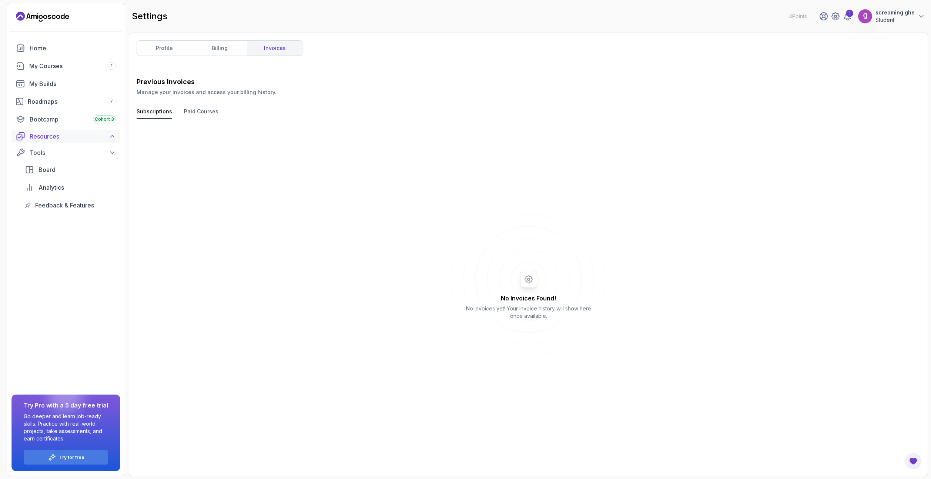
click at [111, 139] on icon at bounding box center [111, 136] width 7 height 7
click at [104, 103] on div "Roadmaps 7" at bounding box center [72, 101] width 88 height 9
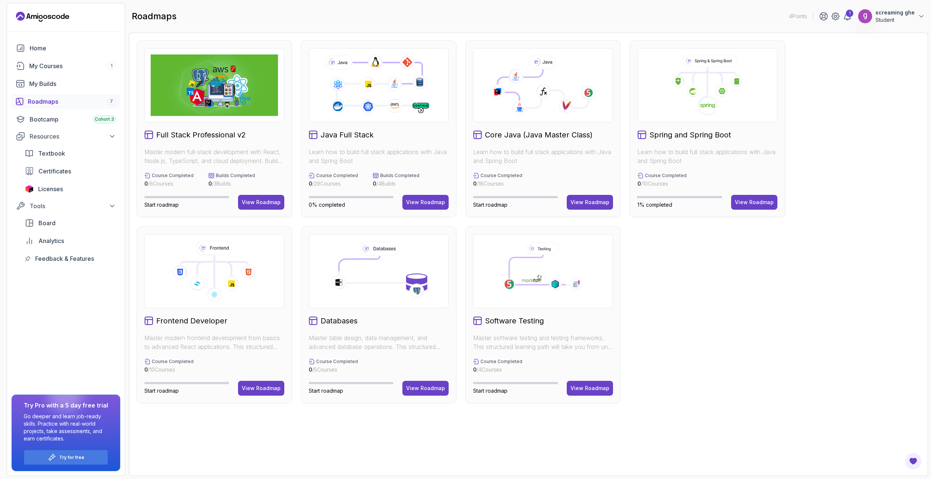
click at [54, 220] on span "Board" at bounding box center [47, 222] width 17 height 9
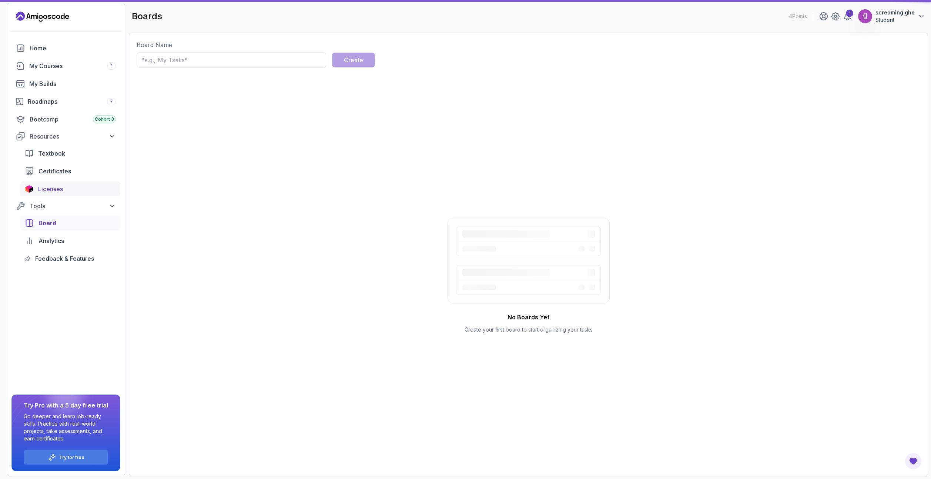
click at [50, 190] on span "Licenses" at bounding box center [50, 188] width 25 height 9
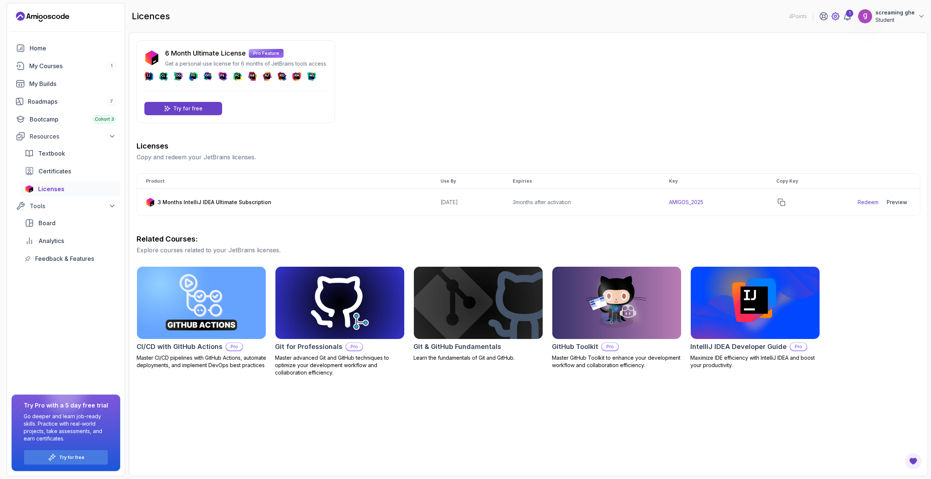
click at [836, 16] on icon at bounding box center [835, 16] width 9 height 9
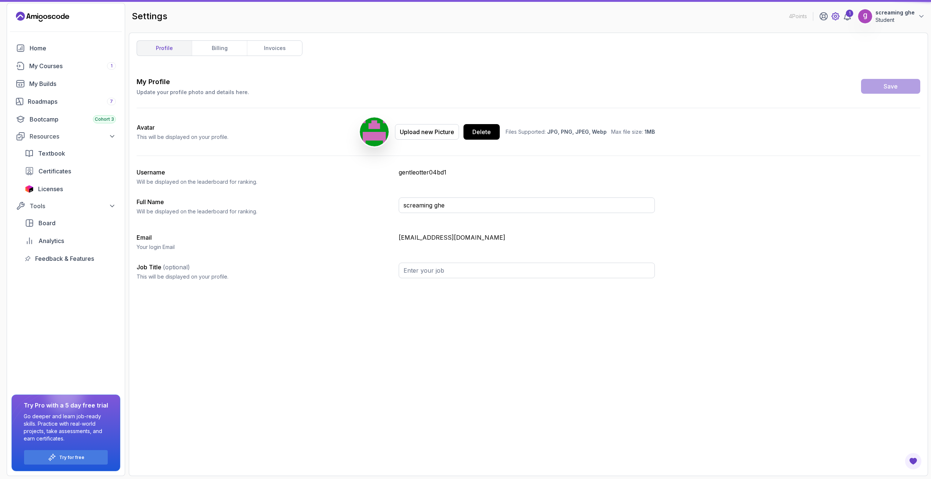
type input "Student"
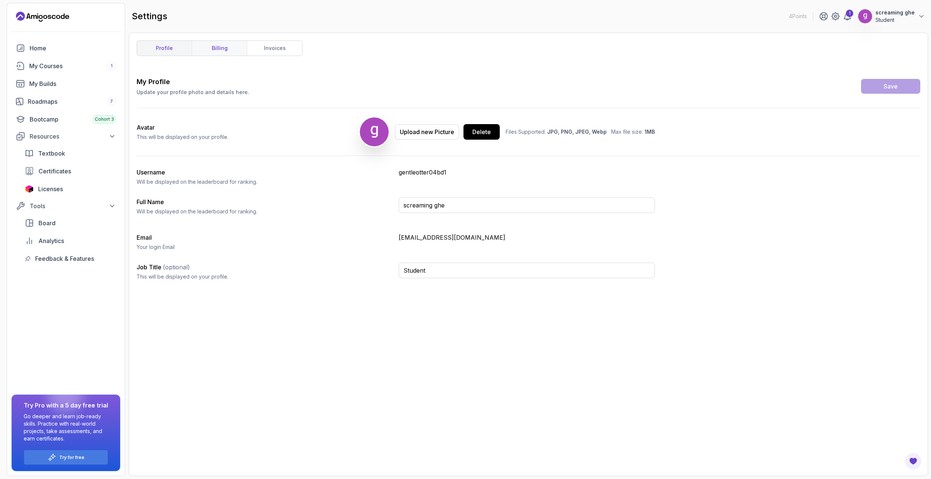
click at [215, 48] on link "billing" at bounding box center [219, 48] width 55 height 15
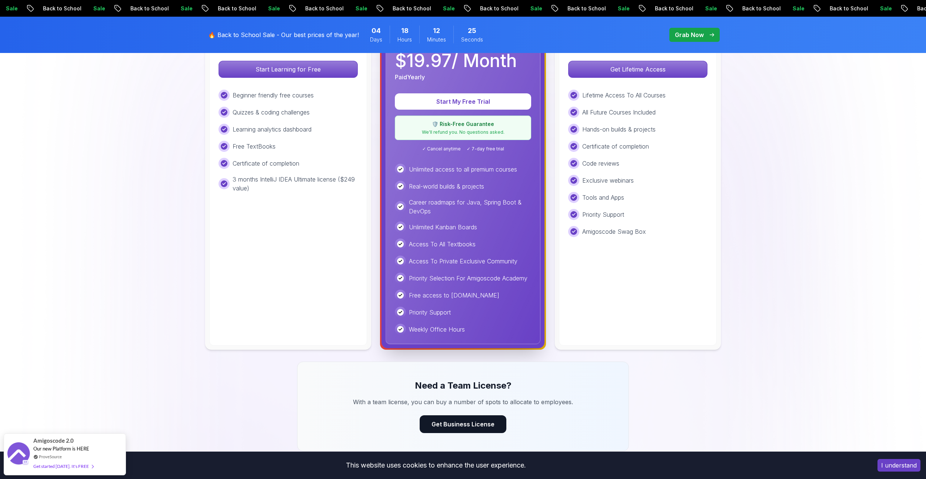
scroll to position [259, 0]
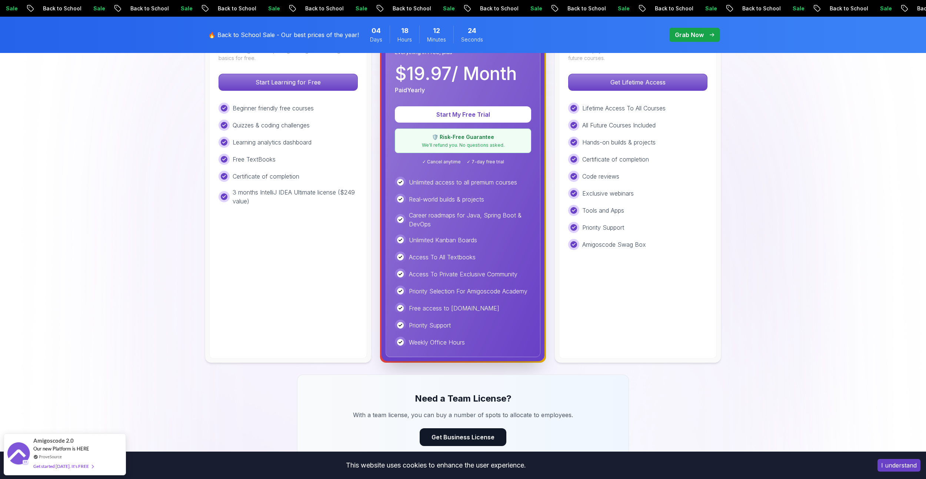
click at [446, 163] on span "✓ Cancel anytime" at bounding box center [441, 162] width 39 height 6
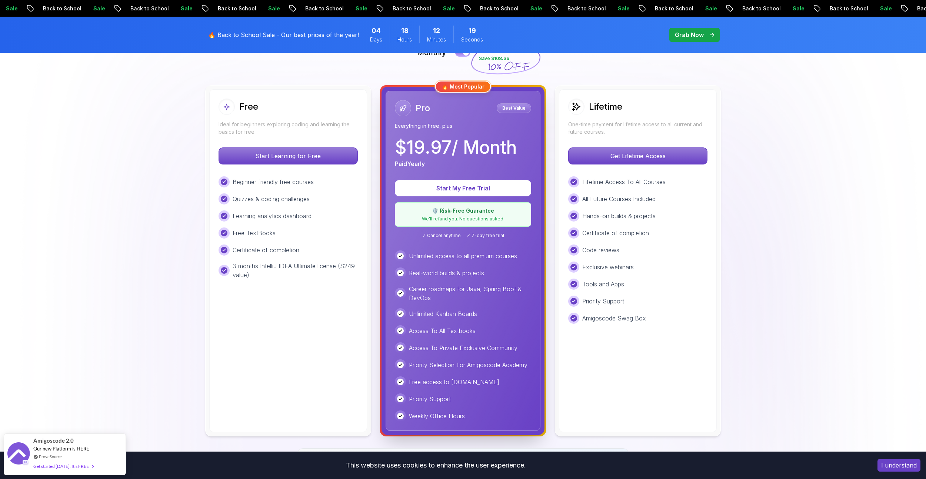
scroll to position [185, 0]
